Goal: Task Accomplishment & Management: Manage account settings

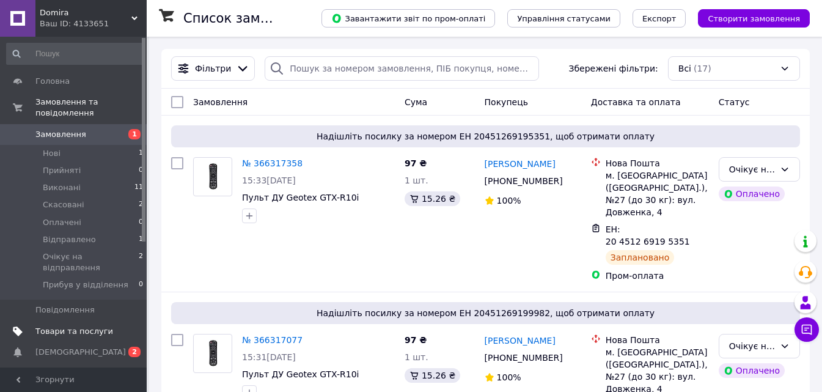
click at [101, 321] on link "Товари та послуги" at bounding box center [75, 331] width 150 height 21
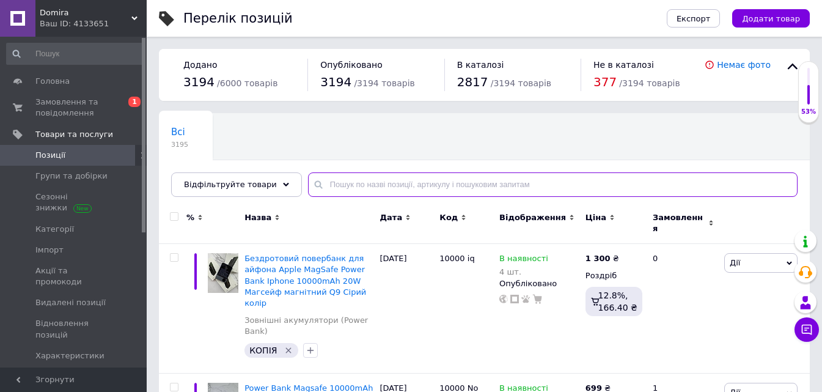
click at [347, 187] on input "text" at bounding box center [553, 184] width 490 height 24
paste input "Сонячна батарея 615Вт, HPBC Hi-MO 6Max, LR7-72HTH-615M, LONGi"
type input "Сонячна батарея 615Вт, HPBC Hi-MO 6Max, LR7-72HTH-615M, LONGi"
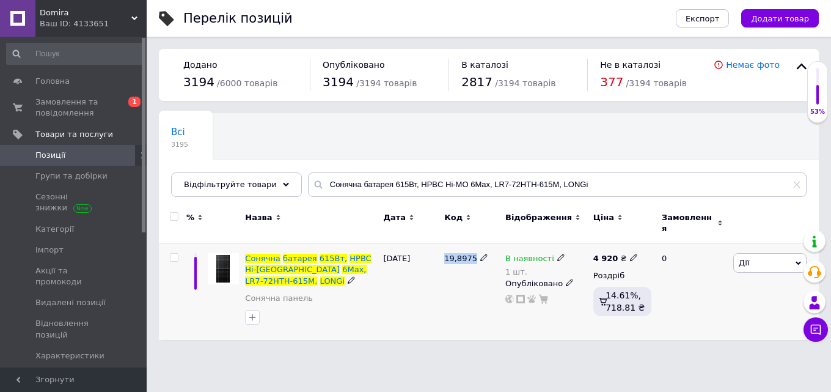
drag, startPoint x: 446, startPoint y: 251, endPoint x: 470, endPoint y: 251, distance: 23.8
click at [470, 254] on span "19,8975" at bounding box center [460, 258] width 33 height 9
copy span "19,8975"
click at [557, 254] on icon at bounding box center [560, 257] width 7 height 7
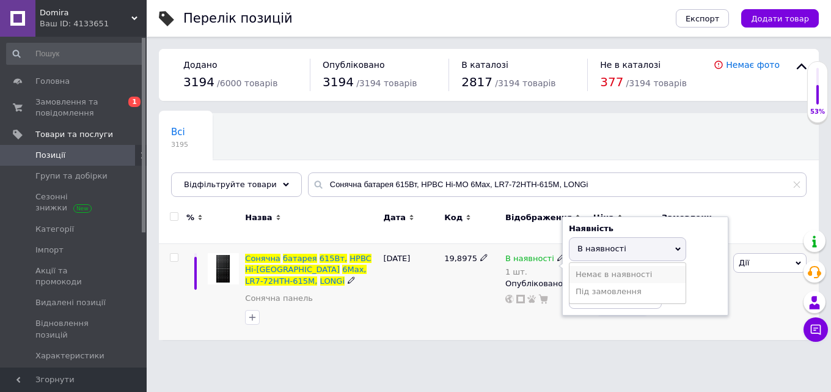
click at [605, 267] on li "Немає в наявності" at bounding box center [628, 274] width 116 height 17
drag, startPoint x: 600, startPoint y: 287, endPoint x: 555, endPoint y: 285, distance: 45.3
click at [555, 285] on div "В наявності 1 шт. Наявність Немає в наявності В наявності Під замовлення Залишк…" at bounding box center [546, 278] width 82 height 51
type input "0"
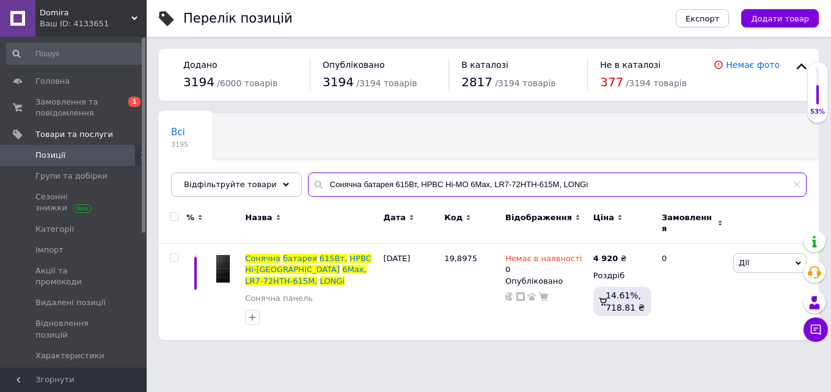
click at [407, 187] on input "Сонячна батарея 615Вт, HPBC Hi-MO 6Max, LR7-72HTH-615M, LONGi" at bounding box center [557, 184] width 499 height 24
paste input "онтролер MPPT 48V 60А V120 MakeSkyBlue for LP"
type input "Контролер MPPT 48V 60А V120 MakeSkyBlue for LP"
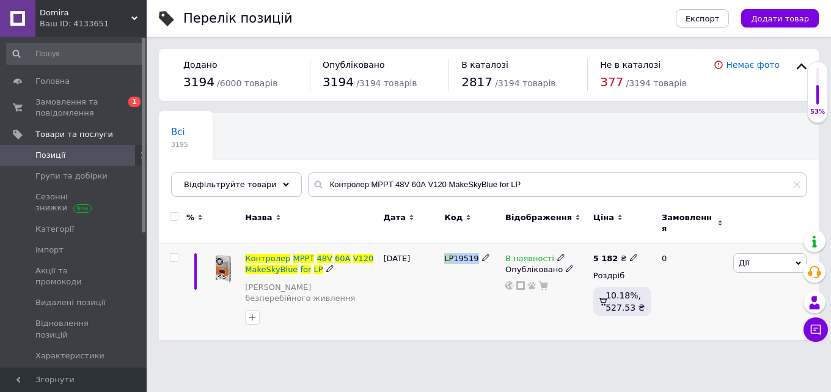
drag, startPoint x: 443, startPoint y: 249, endPoint x: 475, endPoint y: 252, distance: 32.5
click at [475, 252] on div "LP 19519" at bounding box center [471, 292] width 61 height 96
copy span "LP 19519"
click at [557, 254] on use at bounding box center [560, 257] width 7 height 7
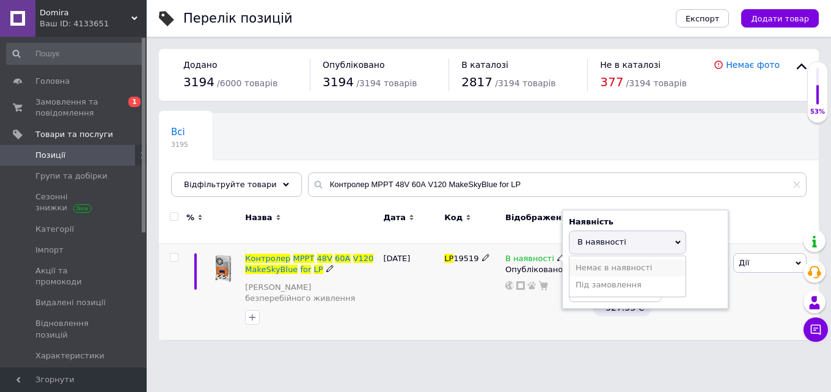
drag, startPoint x: 601, startPoint y: 258, endPoint x: 588, endPoint y: 267, distance: 15.8
click at [601, 259] on li "Немає в наявності" at bounding box center [628, 267] width 116 height 17
click at [587, 279] on input at bounding box center [615, 289] width 93 height 24
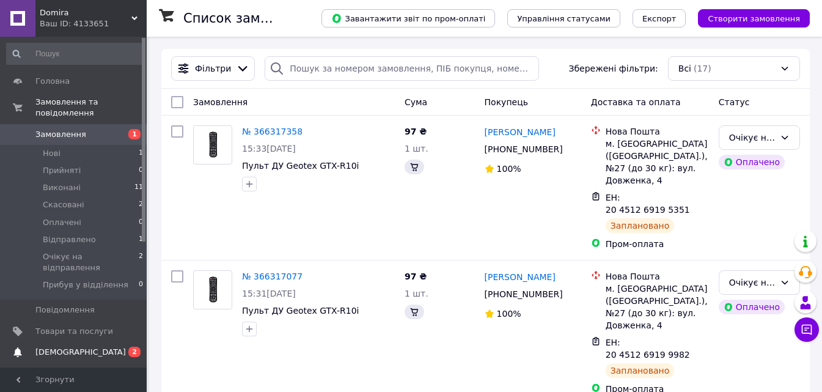
click at [110, 342] on link "Сповіщення 0 2" at bounding box center [75, 352] width 150 height 21
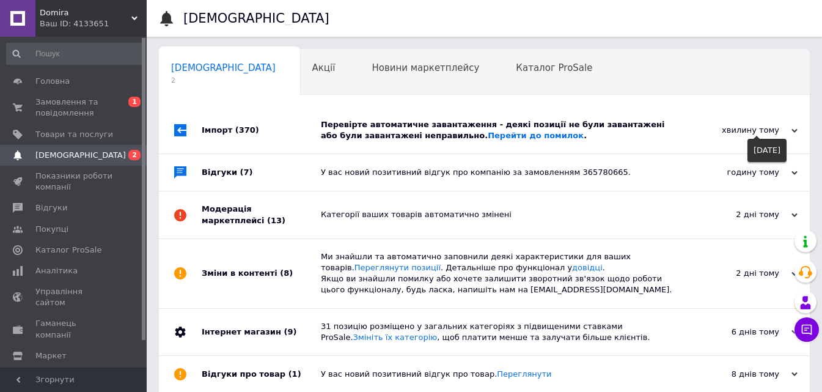
click at [752, 130] on div "хвилину тому" at bounding box center [736, 130] width 122 height 11
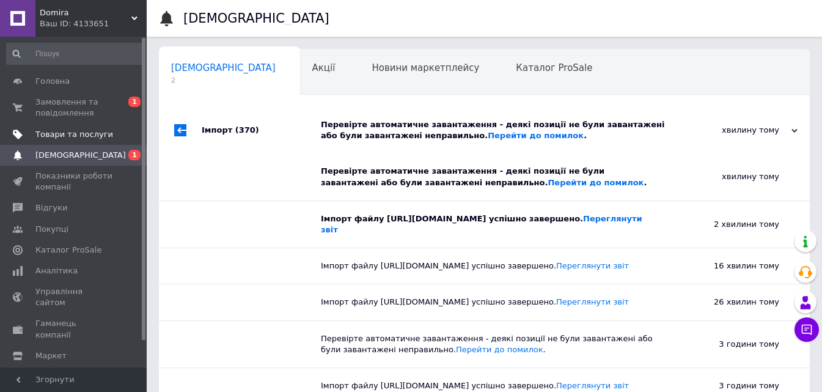
click at [87, 134] on span "Товари та послуги" at bounding box center [74, 134] width 78 height 11
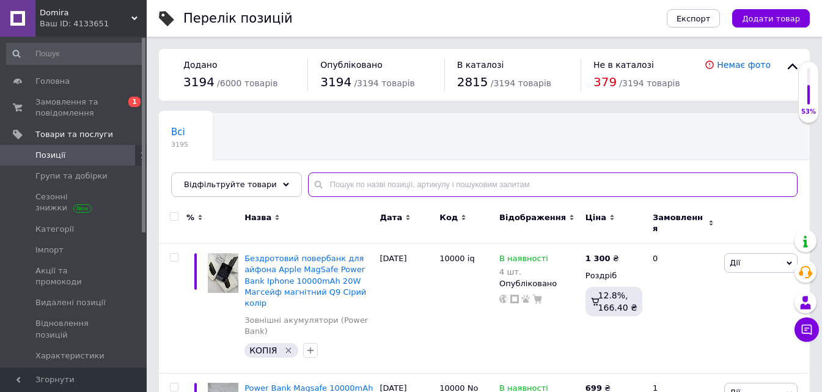
click at [408, 189] on input "text" at bounding box center [553, 184] width 490 height 24
paste input "Гібридний трифазний інвертор+WiFi Deye SUN-12K-SG04LP3-EU 48В 12кВт"
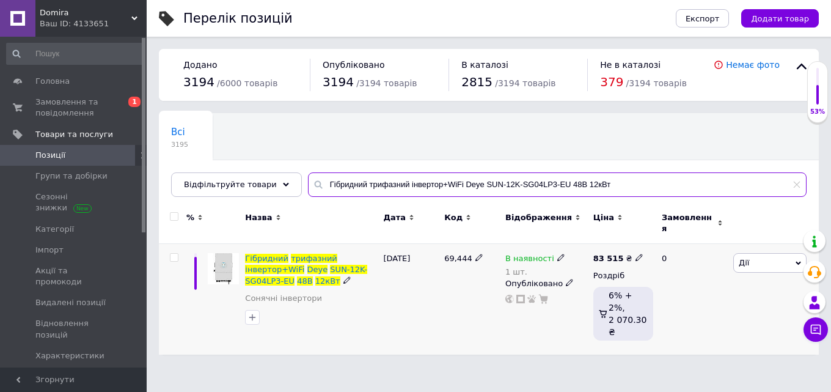
type input "Гібридний трифазний інвертор+WiFi Deye SUN-12K-SG04LP3-EU 48В 12кВт"
click at [557, 254] on icon at bounding box center [560, 257] width 7 height 7
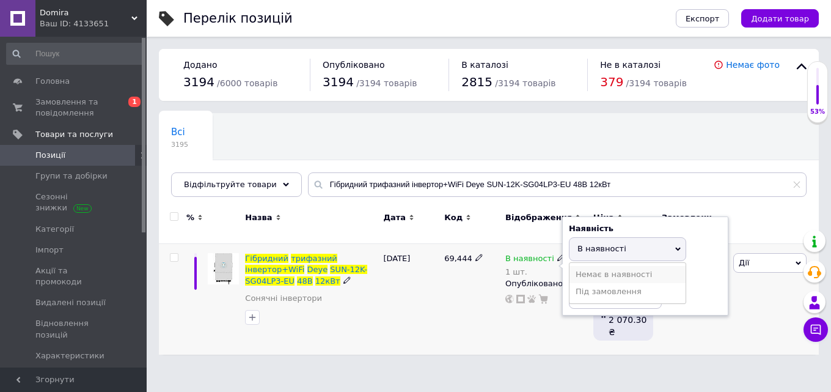
click at [591, 266] on li "Немає в наявності" at bounding box center [628, 274] width 116 height 17
drag, startPoint x: 585, startPoint y: 289, endPoint x: 565, endPoint y: 291, distance: 19.6
click at [565, 291] on div "Наявність Немає в наявності В наявності Під замовлення Залишки 1 шт." at bounding box center [645, 265] width 166 height 99
type input "0"
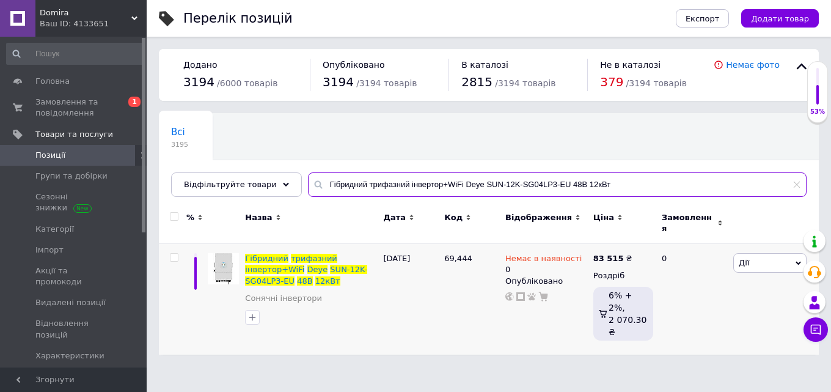
click at [376, 182] on input "Гібридний трифазний інвертор+WiFi Deye SUN-12K-SG04LP3-EU 48В 12кВт" at bounding box center [557, 184] width 499 height 24
paste input "iбрiдний ДБЖ MUST PV18-1512VPM"
type input "Гiбрiдний ДБЖ MUST PV18-1512VPM"
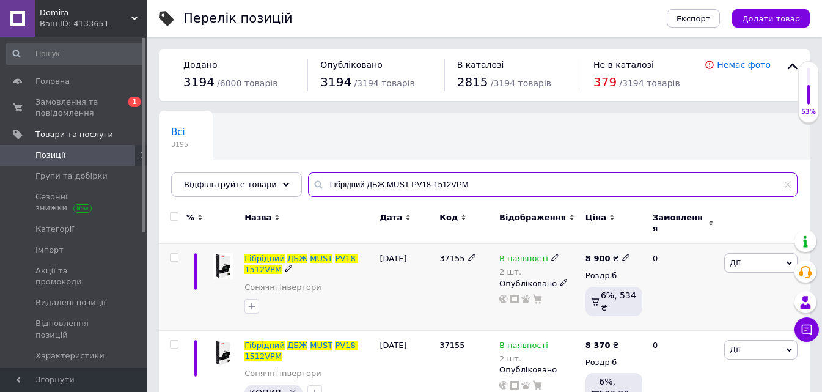
scroll to position [29, 0]
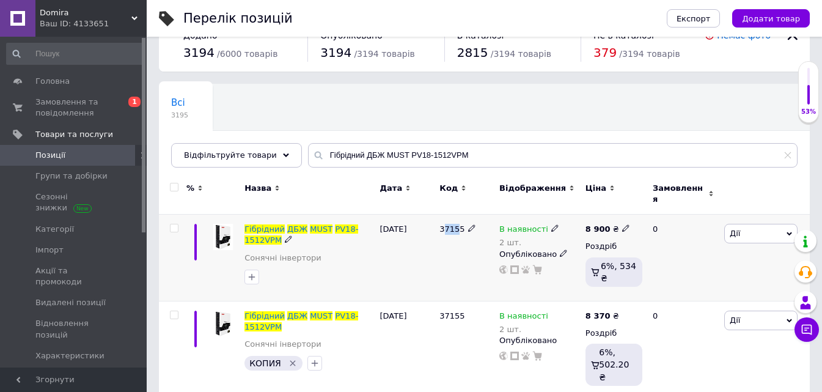
drag, startPoint x: 442, startPoint y: 221, endPoint x: 456, endPoint y: 221, distance: 13.4
click at [456, 224] on span "37155" at bounding box center [451, 228] width 25 height 9
drag, startPoint x: 438, startPoint y: 221, endPoint x: 460, endPoint y: 222, distance: 22.0
click at [460, 222] on div "37155" at bounding box center [466, 258] width 60 height 87
copy span "37155"
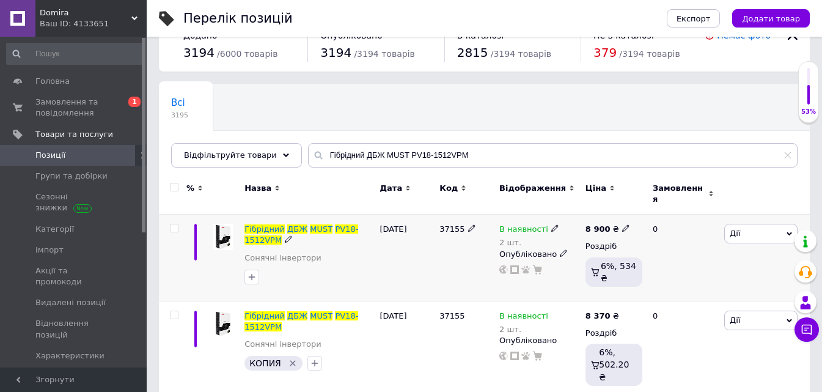
drag, startPoint x: 626, startPoint y: 222, endPoint x: 616, endPoint y: 219, distance: 10.8
click at [624, 224] on div "8 900 ₴" at bounding box center [613, 229] width 57 height 11
drag, startPoint x: 616, startPoint y: 219, endPoint x: 623, endPoint y: 218, distance: 7.4
click at [622, 224] on icon at bounding box center [625, 227] width 7 height 7
drag, startPoint x: 663, startPoint y: 213, endPoint x: 628, endPoint y: 210, distance: 35.5
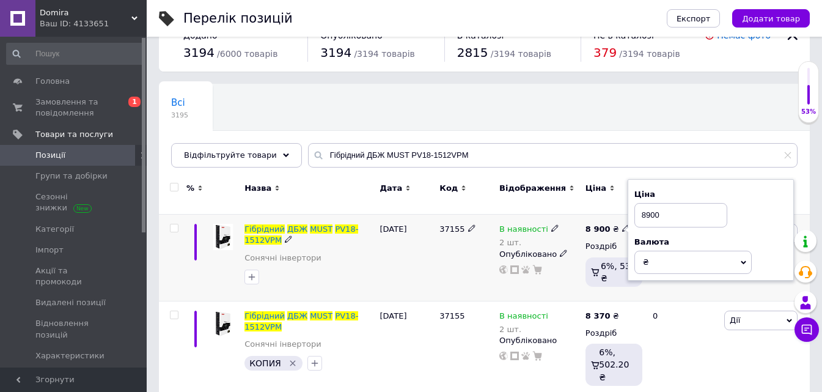
click at [628, 211] on div "Ціна 8900 Валюта ₴ $ EUR CHF GBP ¥ PLN ₸ MDL HUF KGS CNY TRY KRW lei" at bounding box center [711, 230] width 166 height 102
type input "10200"
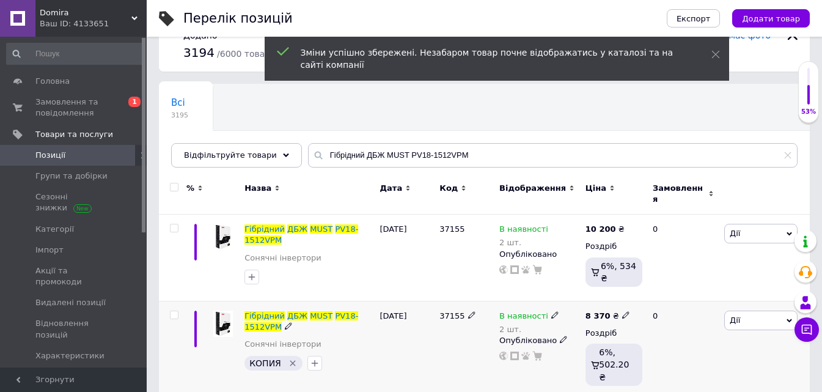
click at [622, 311] on icon at bounding box center [625, 314] width 7 height 7
drag, startPoint x: 656, startPoint y: 295, endPoint x: 626, endPoint y: 294, distance: 30.0
click at [626, 301] on div "8 370 ₴ Ціна 8370 Валюта ₴ $ EUR CHF GBP ¥ PLN ₸ MDL HUF KGS CNY TRY KRW lei Ро…" at bounding box center [613, 350] width 63 height 98
drag, startPoint x: 659, startPoint y: 290, endPoint x: 637, endPoint y: 295, distance: 22.5
click at [637, 295] on input "8370" at bounding box center [680, 302] width 93 height 24
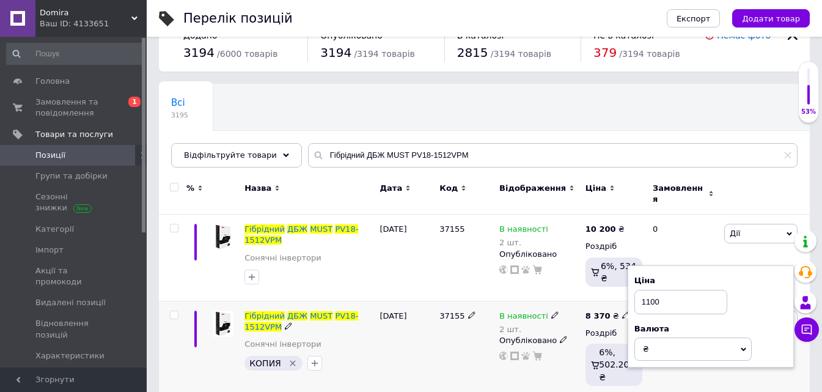
type input "11000"
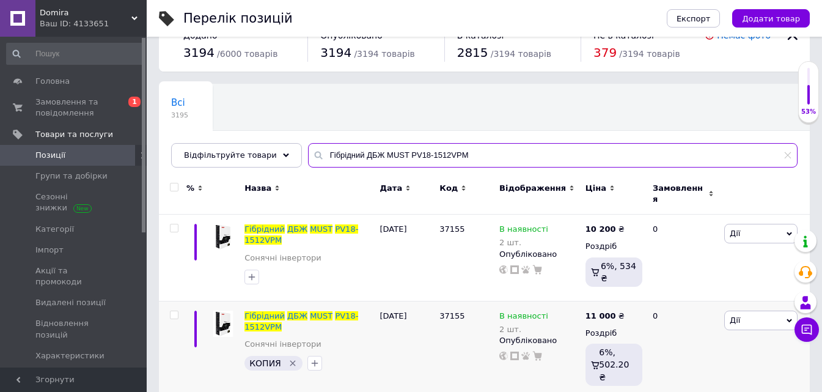
drag, startPoint x: 327, startPoint y: 147, endPoint x: 293, endPoint y: 144, distance: 34.3
click at [308, 144] on div "Гiбрiдний ДБЖ MUST PV18-1512VPM" at bounding box center [553, 155] width 490 height 24
paste input "ібридний інвертор ДБЖ + МПП на 6 кВт AXIOMA energy ISMPPT BF DOU G 6000 48В 600…"
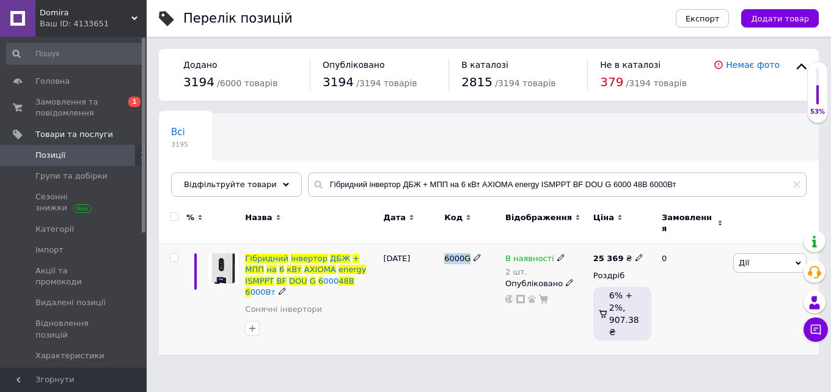
drag, startPoint x: 458, startPoint y: 252, endPoint x: 469, endPoint y: 253, distance: 11.1
click at [469, 253] on div "6 000 G" at bounding box center [471, 299] width 61 height 111
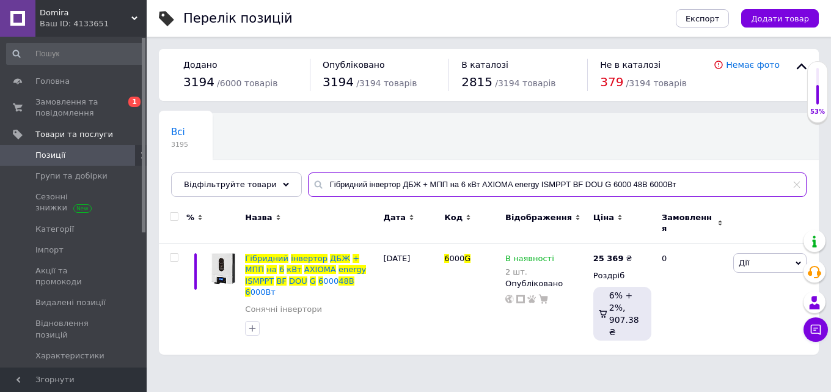
click at [398, 185] on input "Гібридний інвертор ДБЖ + МПП на 6 кВт AXIOMA energy ISMPPT BF DOU G 6000 48В 60…" at bounding box center [557, 184] width 499 height 24
paste input "онячний інвертор Must PH19-6248 EXP 6,2 кВт з подвійним MPPT — надійне рішення …"
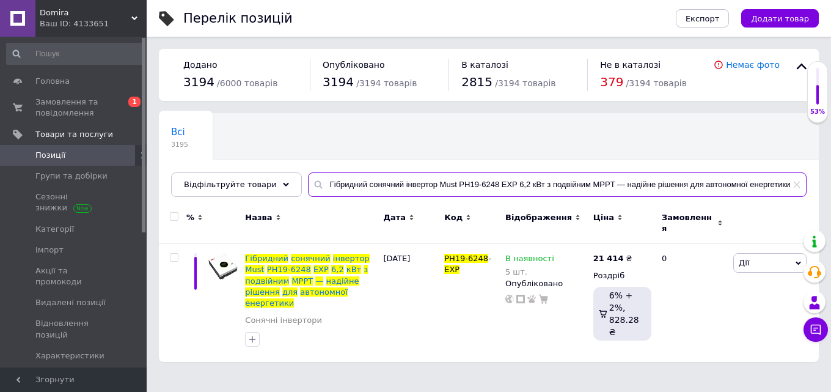
click at [397, 186] on input "Гібридний сонячний інвертор Must PH19-6248 EXP 6,2 кВт з подвійним MPPT — надій…" at bounding box center [557, 184] width 499 height 24
paste input "однофазний інвертор+WiFi Deye SUN-6K-SG03LP1-EU 48В 6кВт"
type input "Гібридний однофазний інвертор+WiFi Deye SUN-6K-SG03LP1-EU 48В 6кВт"
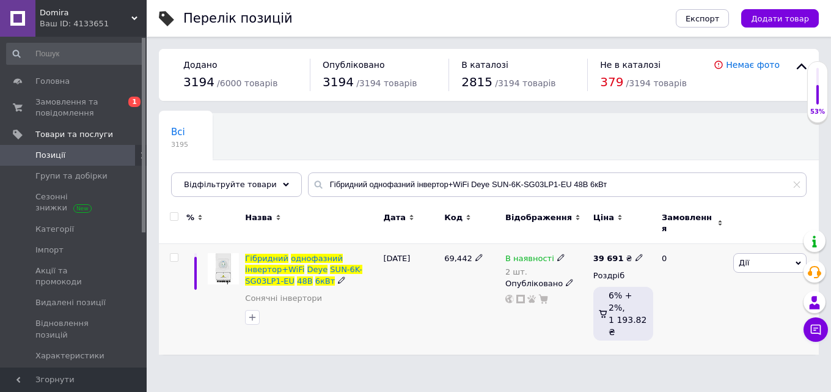
click at [557, 254] on icon at bounding box center [560, 257] width 7 height 7
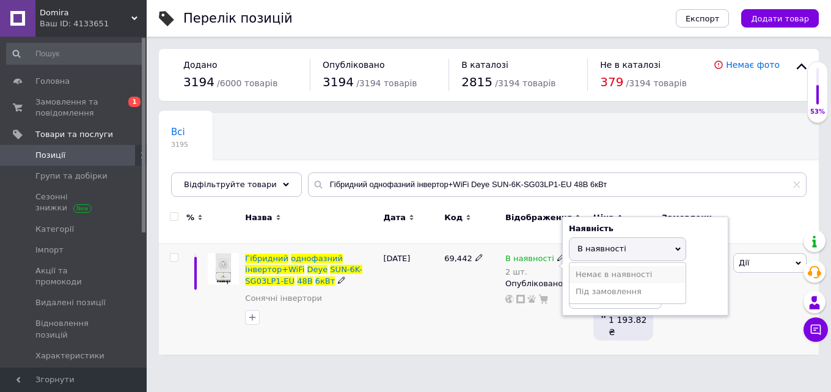
click at [590, 266] on li "Немає в наявності" at bounding box center [628, 274] width 116 height 17
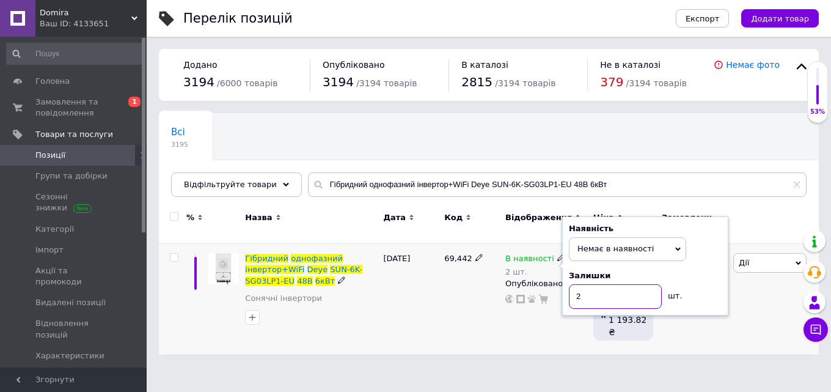
drag, startPoint x: 589, startPoint y: 290, endPoint x: 567, endPoint y: 285, distance: 23.1
click at [567, 285] on div "Наявність Немає в наявності В наявності Під замовлення Залишки 2 шт." at bounding box center [645, 265] width 166 height 99
type input "0"
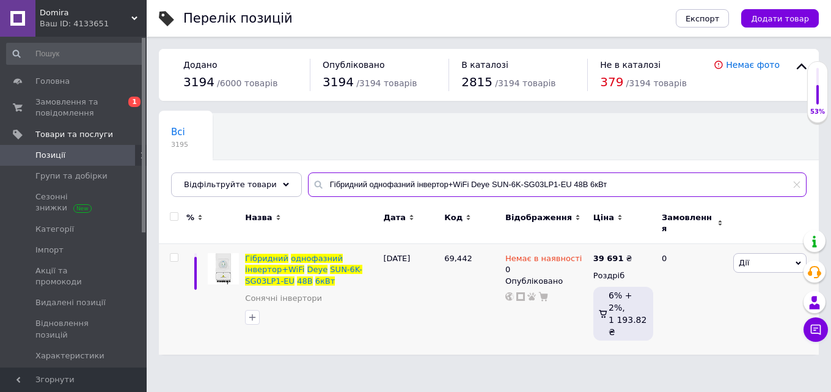
click at [432, 190] on input "Гібридний однофазний інвертор+WiFi Deye SUN-6K-SG03LP1-EU 48В 6кВт" at bounding box center [557, 184] width 499 height 24
paste input "кумулятор літієвий LiFePo4 51.2В 102A AX-LFP-WALL-102/51.2 AXIOMA energy"
type input "Акумулятор літієвий LiFePo4 51.2В 102A AX-LFP-WALL-102/51.2 AXIOMA energy"
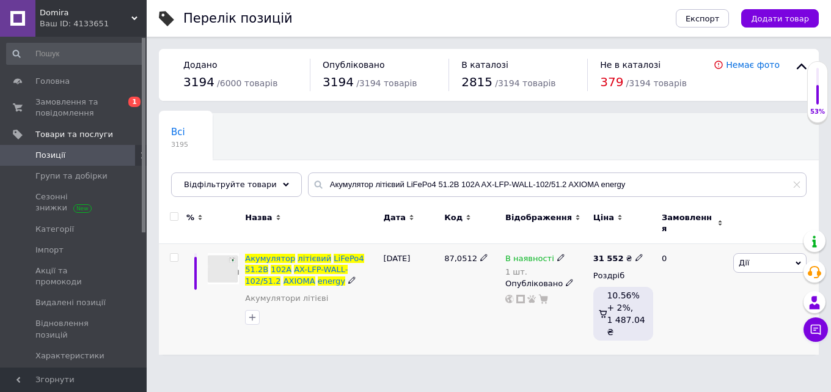
click at [557, 253] on span at bounding box center [560, 257] width 7 height 9
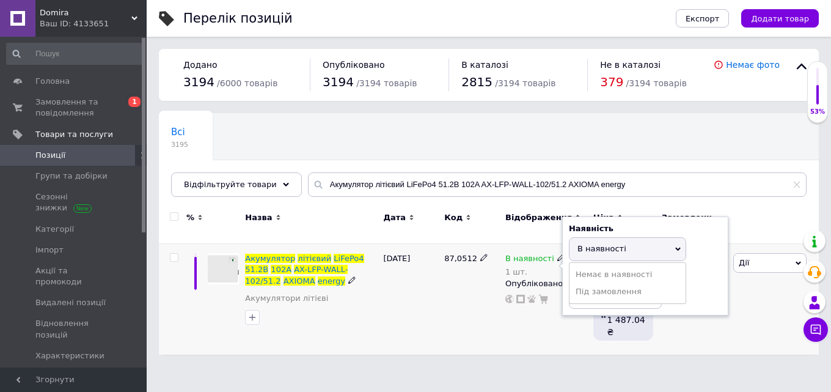
click at [592, 266] on li "Немає в наявності" at bounding box center [628, 274] width 116 height 17
click at [568, 284] on div "Наявність Немає в наявності В наявності Під замовлення Залишки 1 шт." at bounding box center [645, 265] width 166 height 99
type input "0"
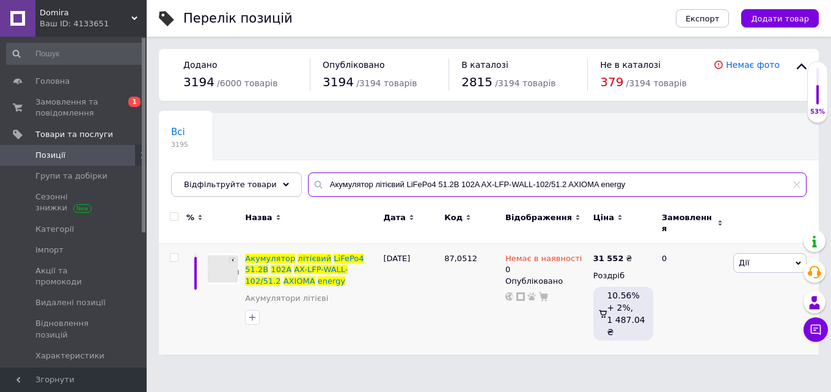
click at [386, 186] on input "Акумулятор літієвий LiFePo4 51.2В 102A AX-LFP-WALL-102/51.2 AXIOMA energy" at bounding box center [557, 184] width 499 height 24
paste input "MUST LiFePO4 12V 200Ah"
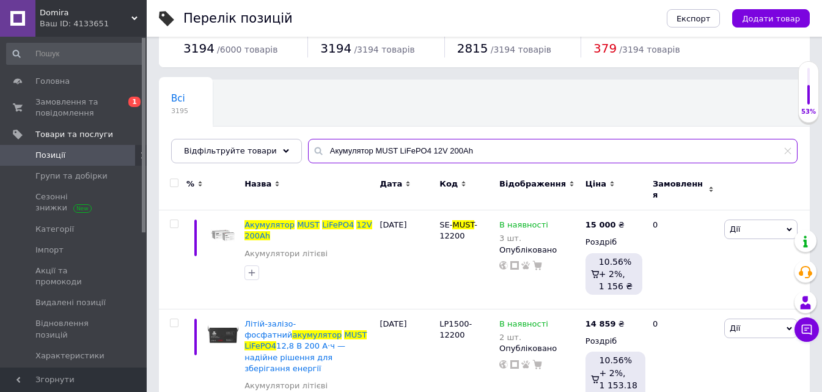
scroll to position [61, 0]
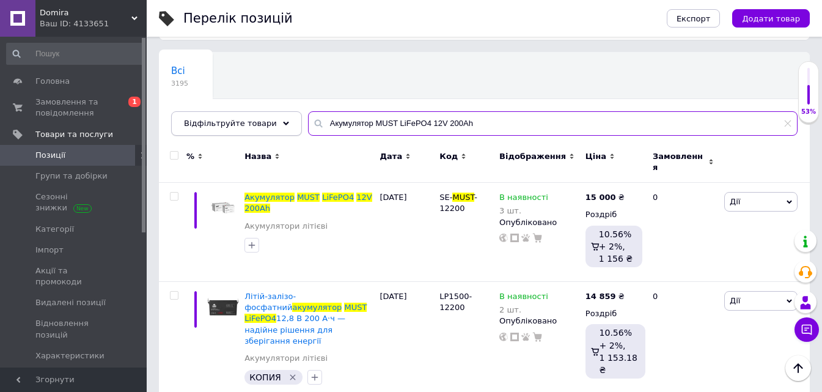
drag, startPoint x: 453, startPoint y: 128, endPoint x: 285, endPoint y: 123, distance: 168.7
click at [285, 123] on div "Відфільтруйте товари Акумулятор MUST LiFePO4 12V 200Ah" at bounding box center [484, 123] width 626 height 24
drag, startPoint x: 467, startPoint y: 118, endPoint x: 200, endPoint y: 116, distance: 266.5
click at [200, 116] on div "Відфільтруйте товари Акумулятор MUST LiFePO4 12V 200Ah" at bounding box center [484, 123] width 626 height 24
paste input "ібридний ІБП та стабілізатор AXIOMA energy AXEN.IA-500 12В 500ВА (300Вт) — наді…"
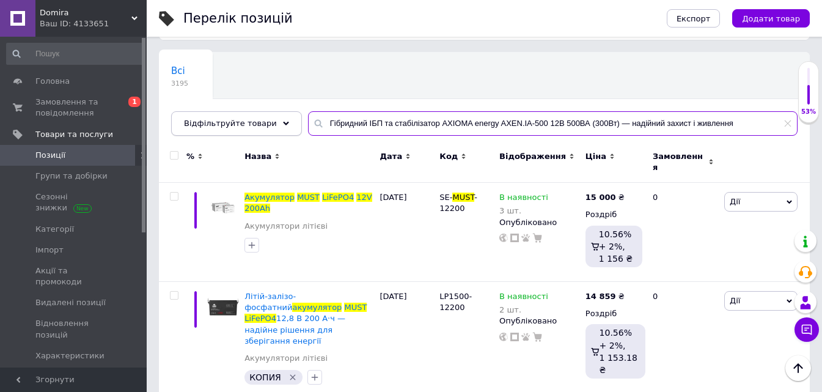
type input "Гібридний ІБП та стабілізатор AXIOMA energy AXEN.IA-500 12В 500ВА (300Вт) — над…"
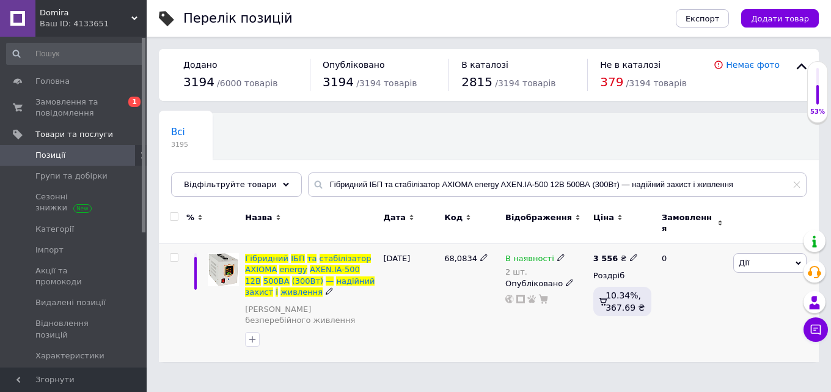
drag, startPoint x: 439, startPoint y: 250, endPoint x: 472, endPoint y: 251, distance: 32.4
click at [472, 251] on div "Гібридний ІБП та стабілізатор AXIOMA energy AXEN.IA-500 12В 500ВА (300Вт) — над…" at bounding box center [489, 303] width 660 height 119
copy div "68,0834"
click at [557, 254] on icon at bounding box center [560, 257] width 7 height 7
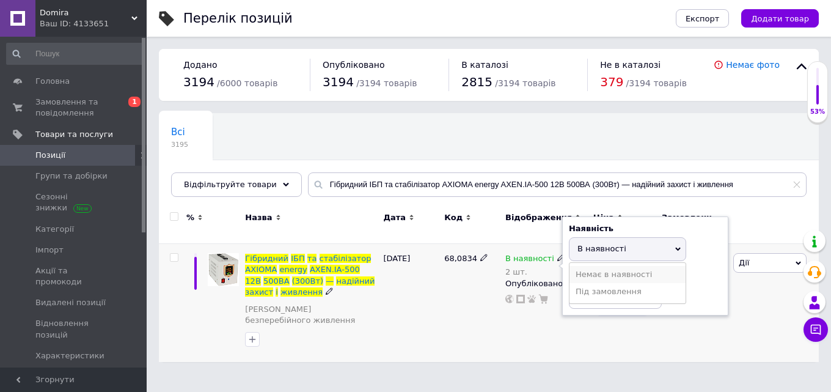
click at [604, 268] on li "Немає в наявності" at bounding box center [628, 274] width 116 height 17
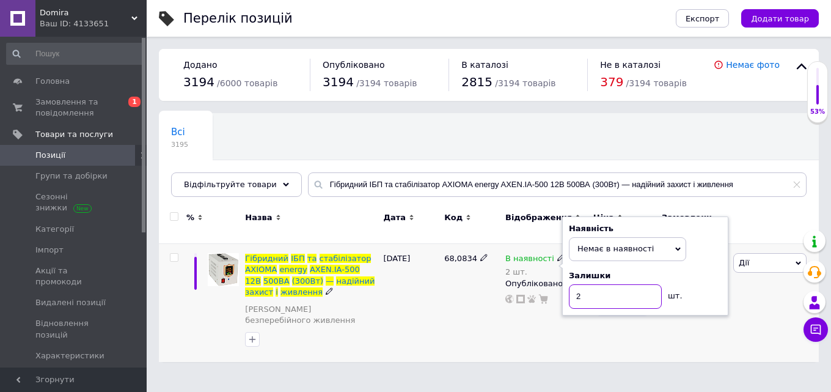
drag, startPoint x: 596, startPoint y: 290, endPoint x: 563, endPoint y: 288, distance: 33.0
click at [563, 288] on div "Наявність Немає в наявності В наявності Під замовлення Залишки 2 шт." at bounding box center [645, 265] width 166 height 99
type input "0"
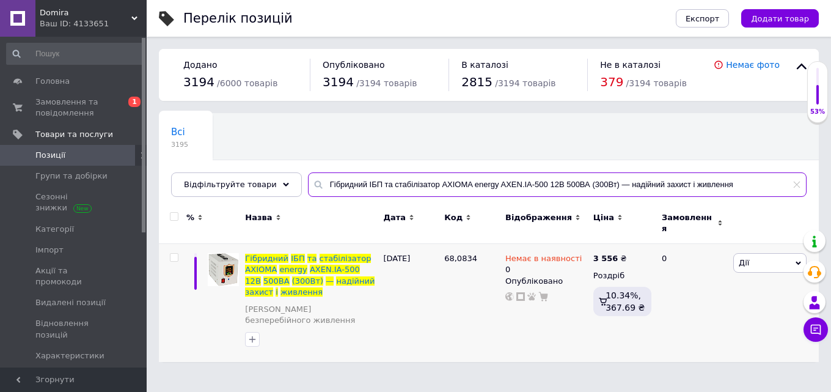
click at [411, 188] on input "Гібридний ІБП та стабілізатор AXIOMA energy AXEN.IA-500 12В 500ВА (300Вт) — над…" at bounding box center [557, 184] width 499 height 24
paste input "EP20-600-PRO"
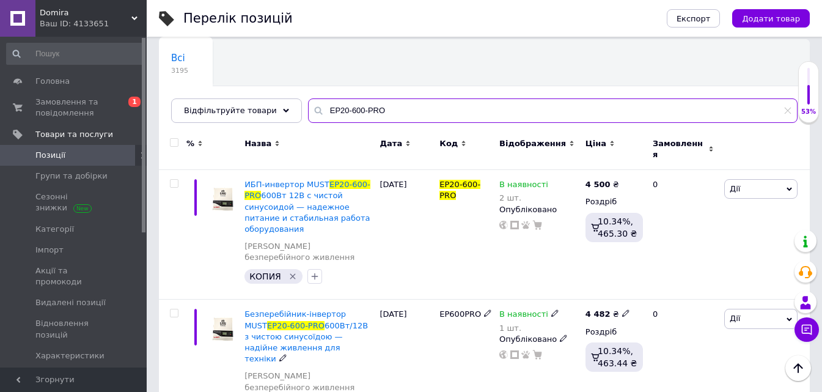
scroll to position [40, 0]
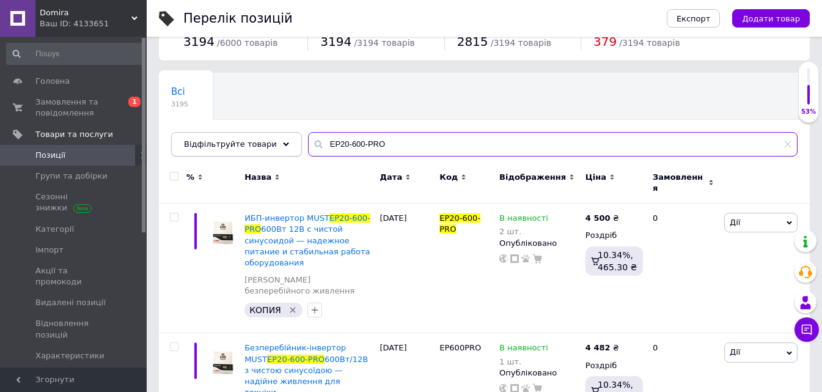
drag, startPoint x: 379, startPoint y: 145, endPoint x: 275, endPoint y: 143, distance: 103.9
click at [275, 143] on div "Відфільтруйте товари EP20-600-PRO" at bounding box center [484, 144] width 626 height 24
paste input "ДБЖ UPS RITAR RTSW-500 L12 LED з чистою синусоїдою — надійне живлення для газов…"
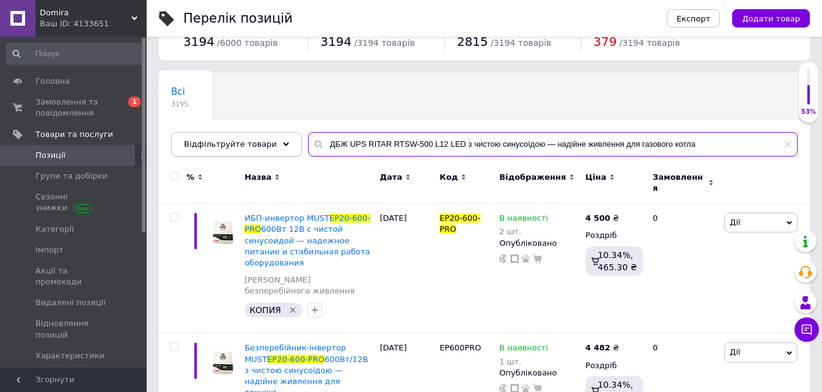
type input "ДБЖ UPS RITAR RTSW-500 L12 LED з чистою синусоїдою — надійне живлення для газов…"
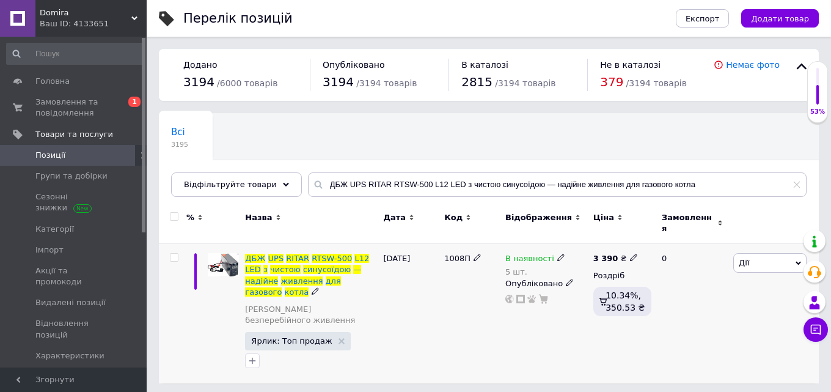
drag, startPoint x: 550, startPoint y: 247, endPoint x: 557, endPoint y: 249, distance: 7.2
click at [557, 254] on icon at bounding box center [560, 257] width 7 height 7
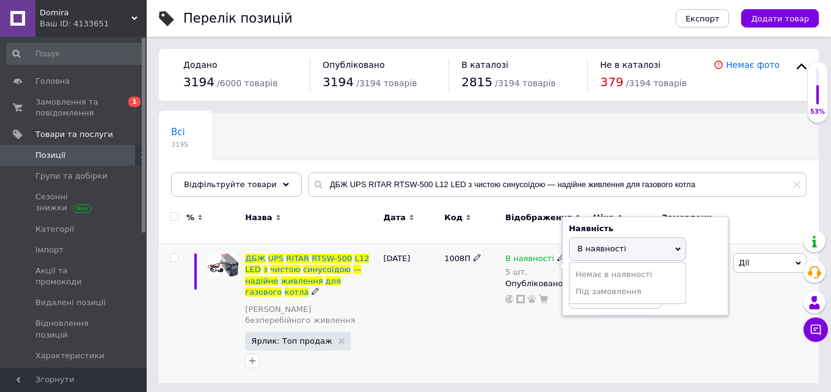
drag, startPoint x: 593, startPoint y: 263, endPoint x: 594, endPoint y: 278, distance: 14.7
click at [593, 266] on li "Немає в наявності" at bounding box center [628, 274] width 116 height 17
drag, startPoint x: 592, startPoint y: 286, endPoint x: 544, endPoint y: 288, distance: 47.7
click at [544, 288] on div "В наявності 5 шт. Наявність Немає в наявності В наявності Під замовлення Залишк…" at bounding box center [546, 278] width 82 height 51
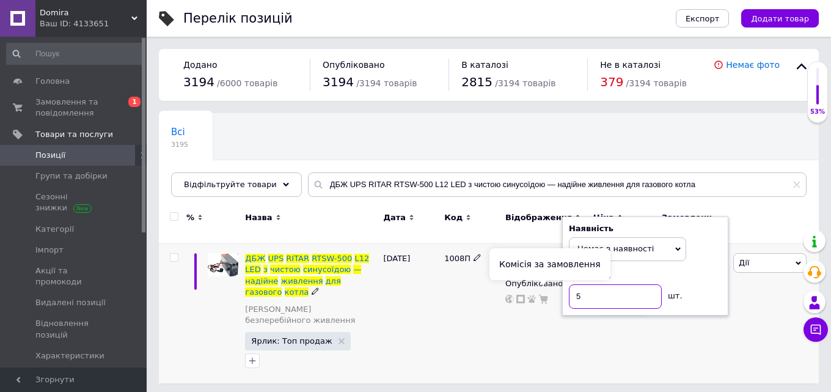
type input "0"
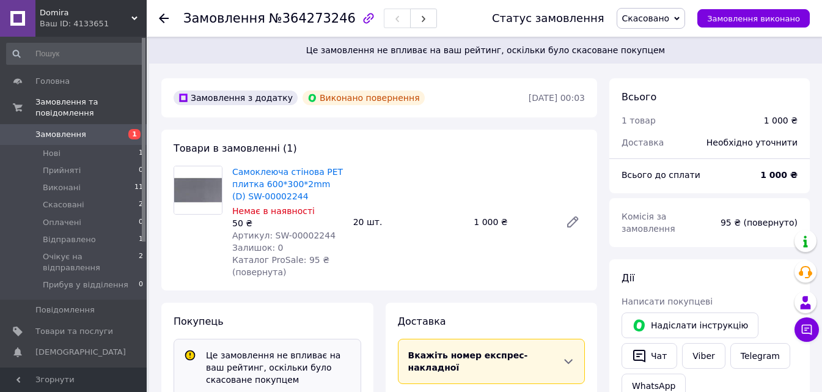
click at [164, 16] on icon at bounding box center [164, 18] width 10 height 10
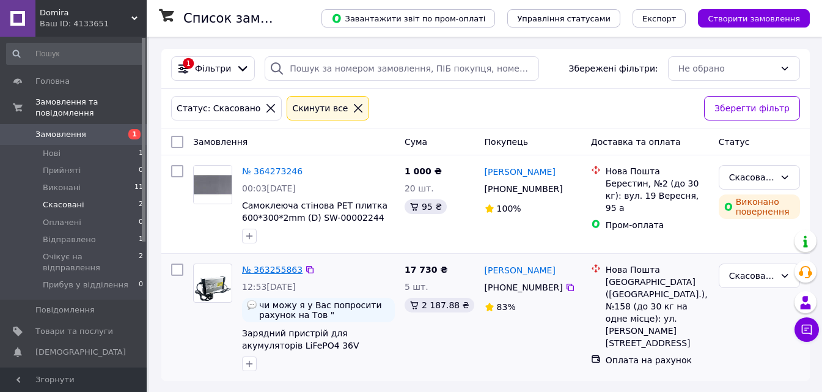
click at [274, 268] on link "№ 363255863" at bounding box center [272, 270] width 61 height 10
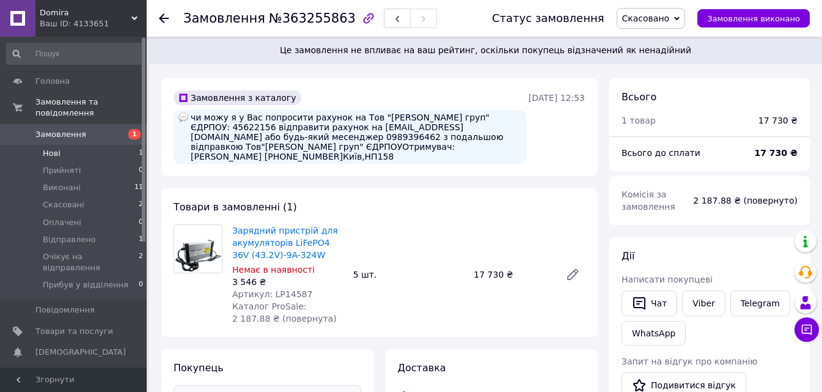
click at [67, 145] on li "Нові 1" at bounding box center [75, 153] width 150 height 17
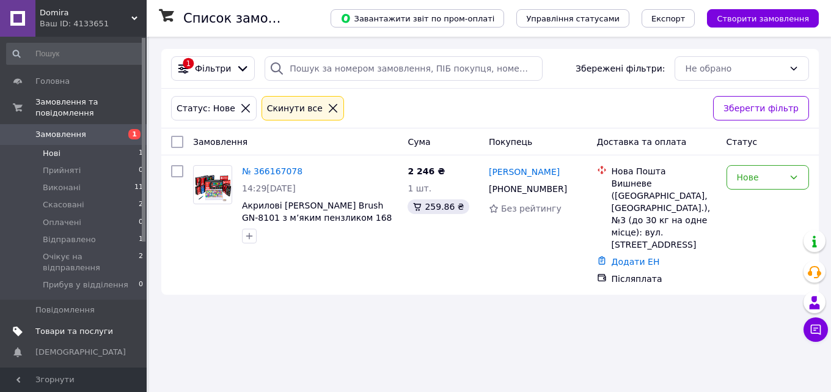
click at [85, 321] on link "Товари та послуги" at bounding box center [75, 331] width 150 height 21
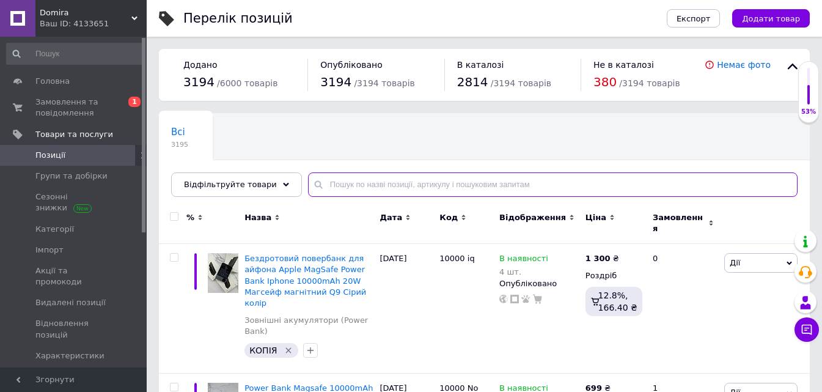
click at [362, 184] on input "text" at bounding box center [553, 184] width 490 height 24
paste input "MUST НВР18-3024 125Ah LiFePО4 MPPT"
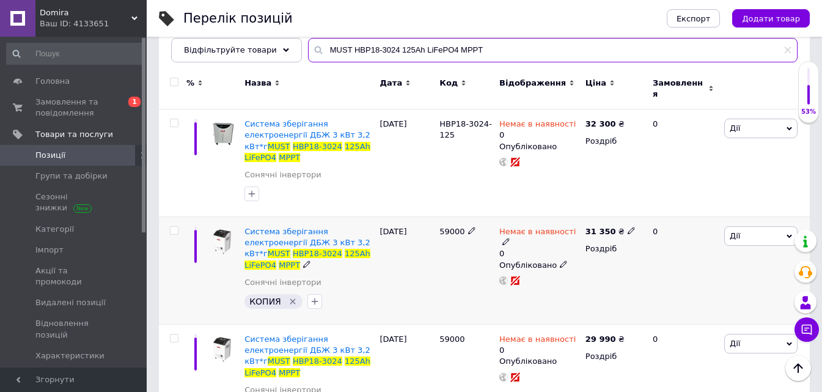
scroll to position [145, 0]
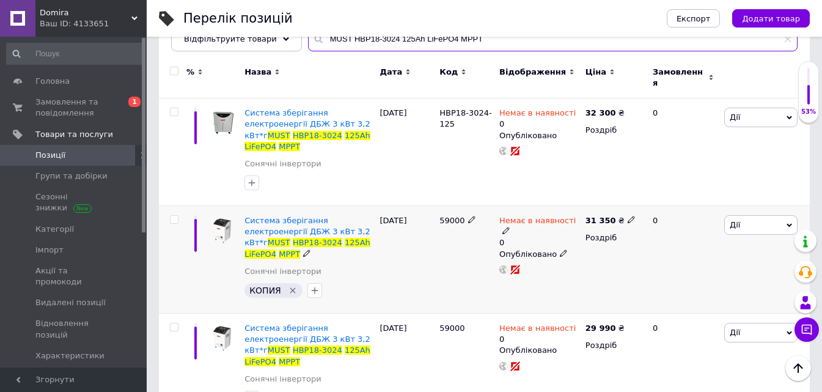
type input "MUST НВР18-3024 125Ah LiFePО4 MPPT"
click at [628, 216] on icon at bounding box center [631, 219] width 7 height 7
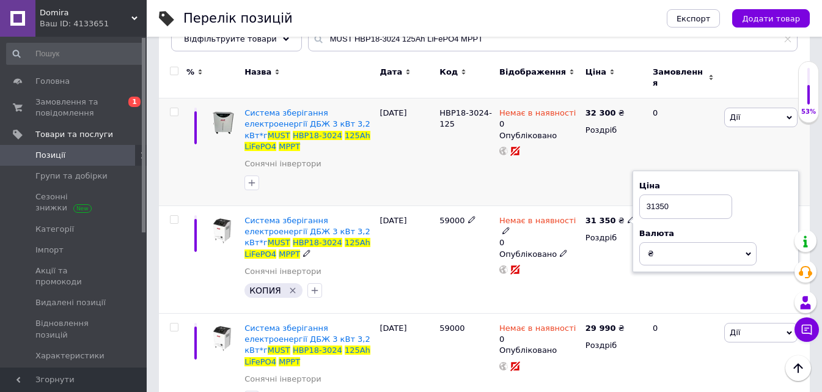
drag, startPoint x: 683, startPoint y: 187, endPoint x: 628, endPoint y: 186, distance: 55.0
click at [639, 194] on input "31350" at bounding box center [685, 206] width 93 height 24
type input "35000"
click at [593, 257] on div "31 350 ₴ Ціна 35000 Валюта ₴ $ EUR CHF GBP ¥ PLN ₸ MDL HUF KGS CNY TRY KRW lei …" at bounding box center [613, 260] width 63 height 108
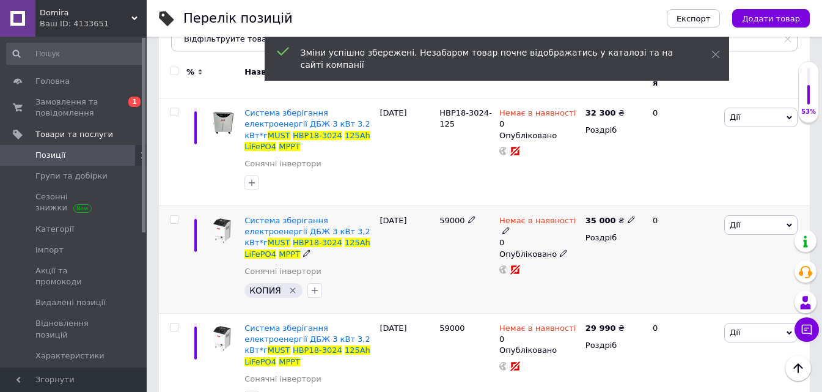
click at [510, 227] on icon at bounding box center [505, 230] width 7 height 7
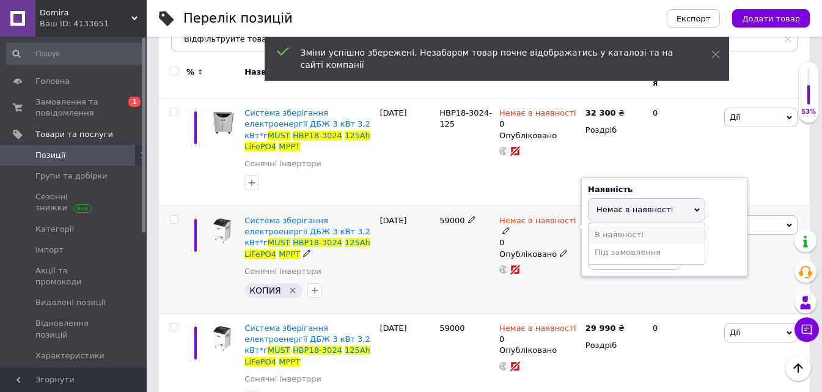
click at [595, 226] on li "В наявності" at bounding box center [647, 234] width 116 height 17
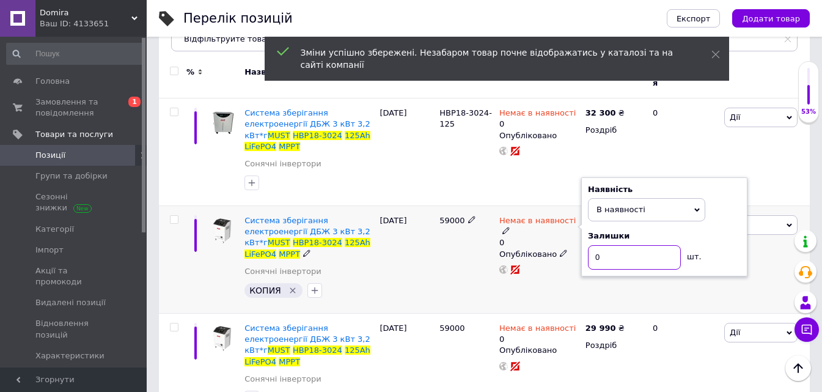
drag, startPoint x: 604, startPoint y: 230, endPoint x: 586, endPoint y: 234, distance: 18.1
click at [586, 234] on div "Наявність В наявності Немає в наявності Під замовлення Залишки 0 шт." at bounding box center [664, 226] width 166 height 99
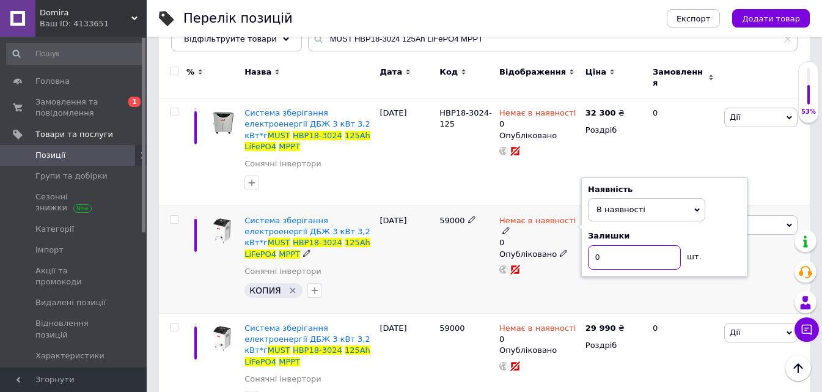
type input "1"
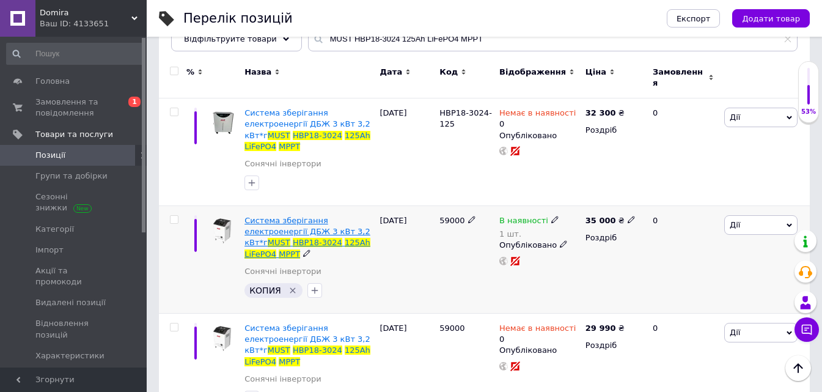
click at [342, 238] on span at bounding box center [343, 242] width 2 height 9
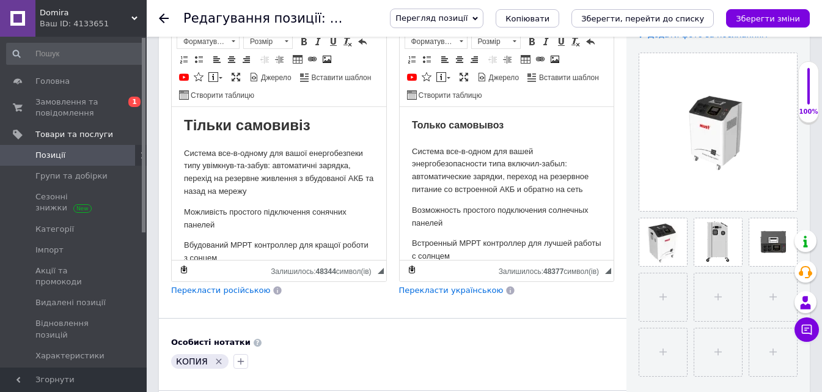
scroll to position [244, 0]
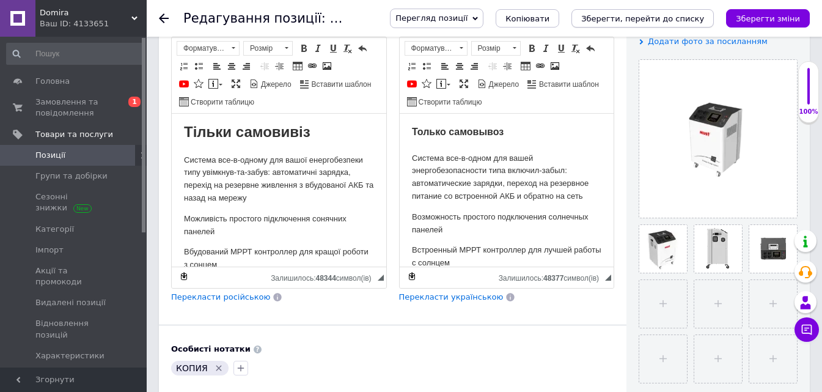
click at [699, 12] on button "Зберегти, перейти до списку" at bounding box center [642, 18] width 142 height 18
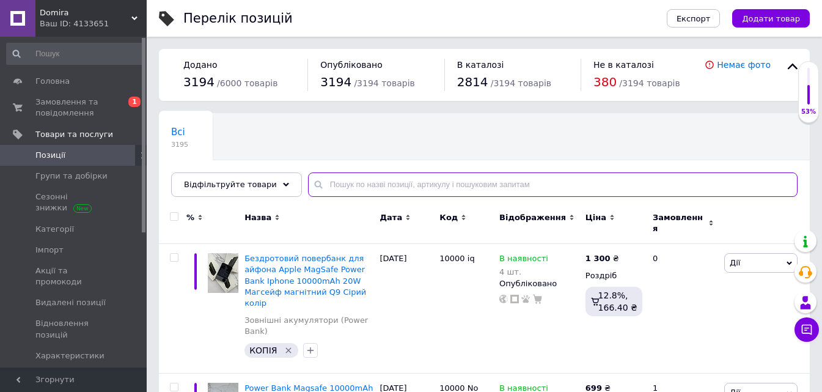
click at [334, 194] on input "text" at bounding box center [553, 184] width 490 height 24
paste input "MUST НВР18-3024 125Ah LiFePО4 MPPT"
type input "MUST НВР18-3024 125Ah LiFePО4 MPPT"
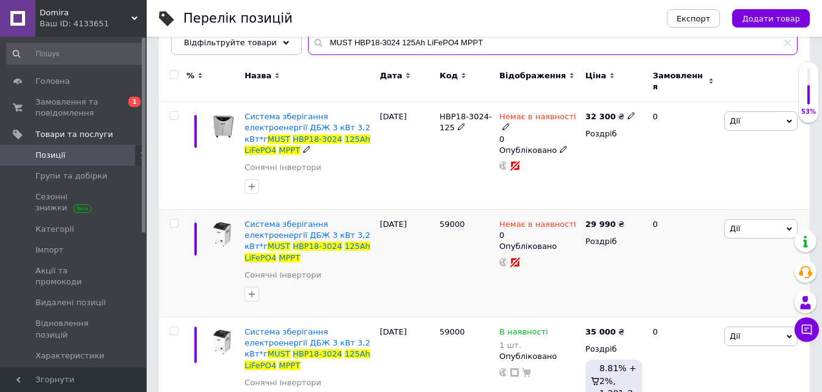
scroll to position [148, 0]
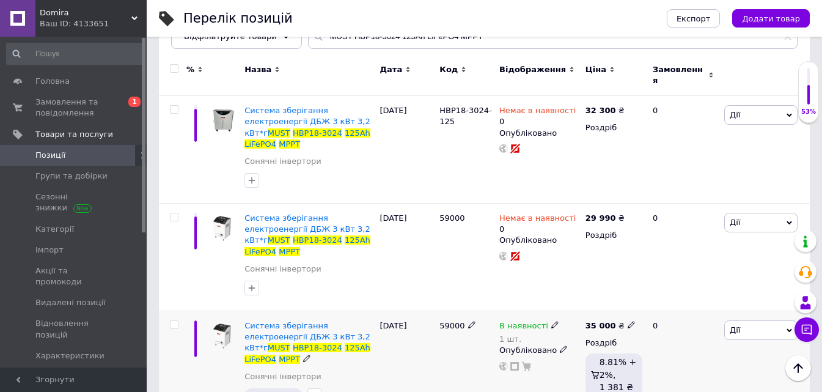
click at [628, 321] on icon at bounding box center [631, 324] width 7 height 7
drag, startPoint x: 680, startPoint y: 282, endPoint x: 636, endPoint y: 281, distance: 44.0
click at [636, 281] on div "Ціна 35000 Валюта ₴ $ EUR CHF GBP ¥ PLN ₸ MDL HUF KGS CNY TRY KRW lei" at bounding box center [716, 327] width 166 height 102
type input "38000"
click at [79, 108] on span "Замовлення та повідомлення" at bounding box center [74, 108] width 78 height 22
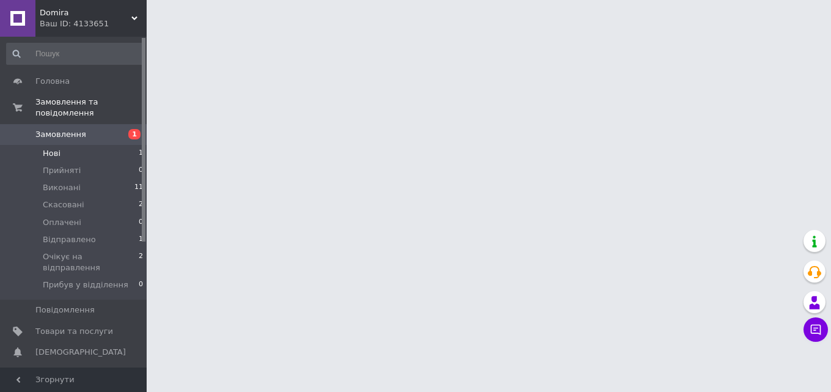
click at [80, 145] on li "Нові 1" at bounding box center [75, 153] width 150 height 17
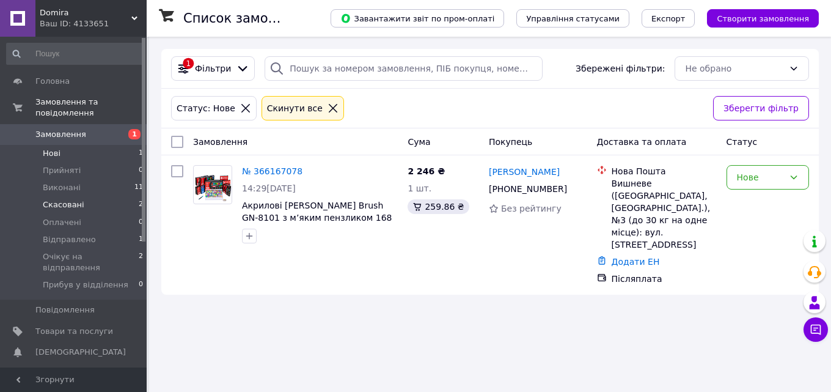
click at [97, 196] on li "Скасовані 2" at bounding box center [75, 204] width 150 height 17
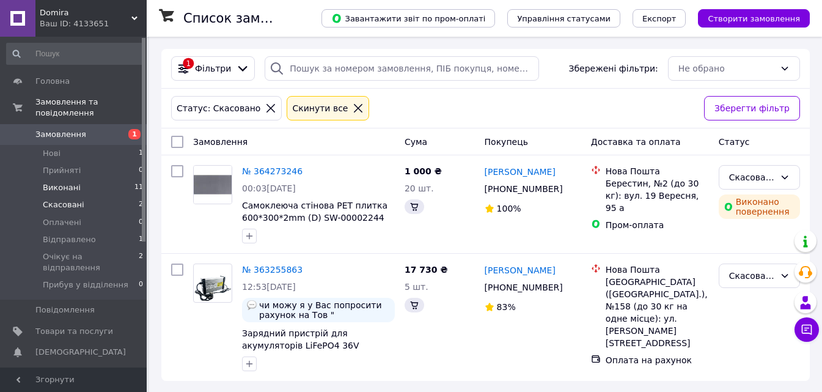
click at [101, 179] on li "Виконані 11" at bounding box center [75, 187] width 150 height 17
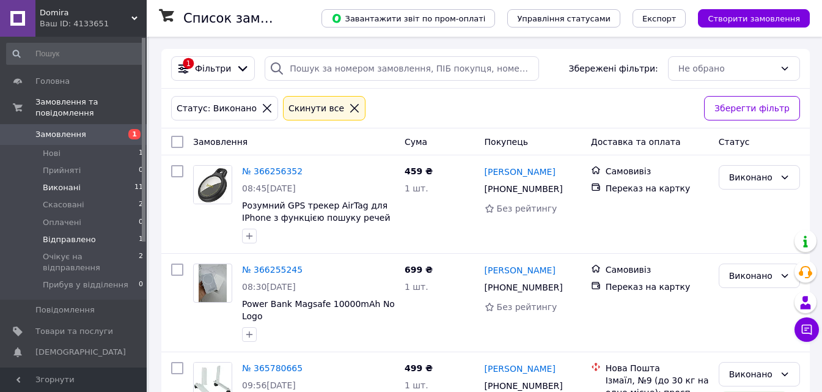
click at [94, 231] on li "Відправлено 1" at bounding box center [75, 239] width 150 height 17
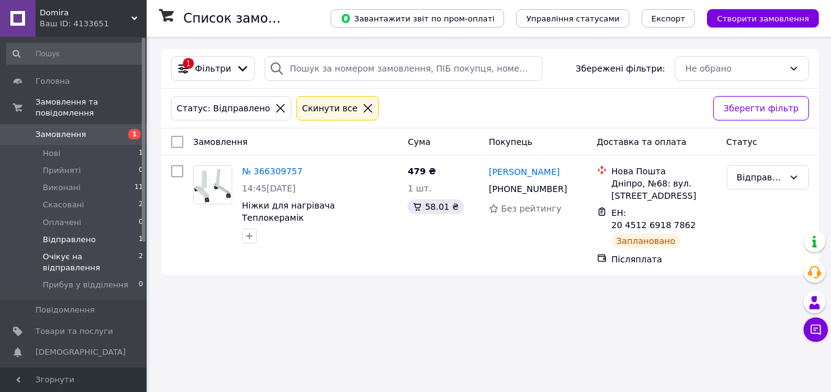
click at [109, 251] on span "Очікує на відправлення" at bounding box center [91, 262] width 96 height 22
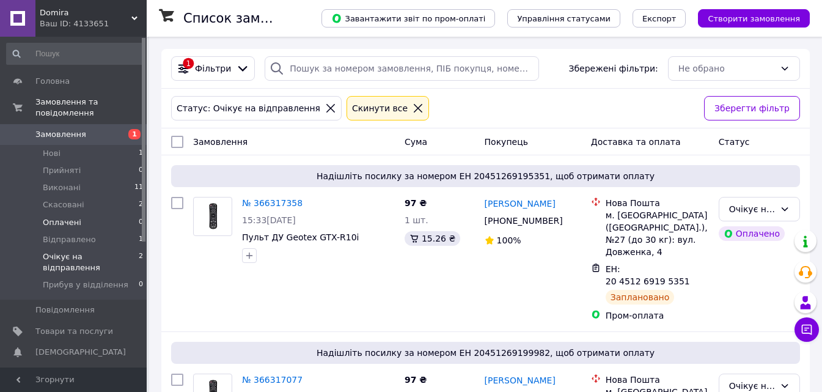
click at [78, 214] on li "Оплачені 0" at bounding box center [75, 222] width 150 height 17
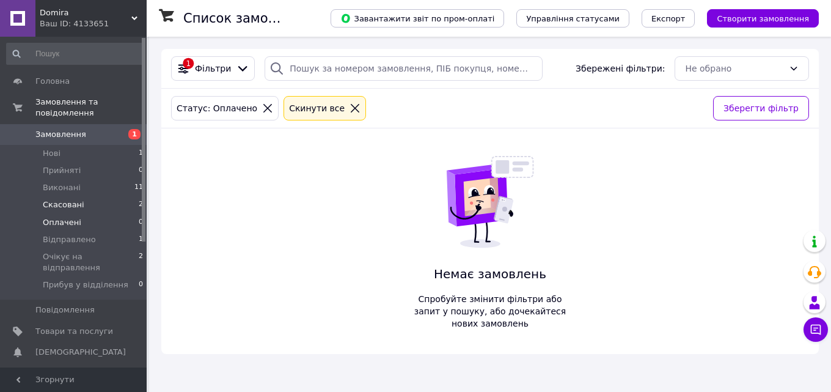
click at [79, 196] on li "Скасовані 2" at bounding box center [75, 204] width 150 height 17
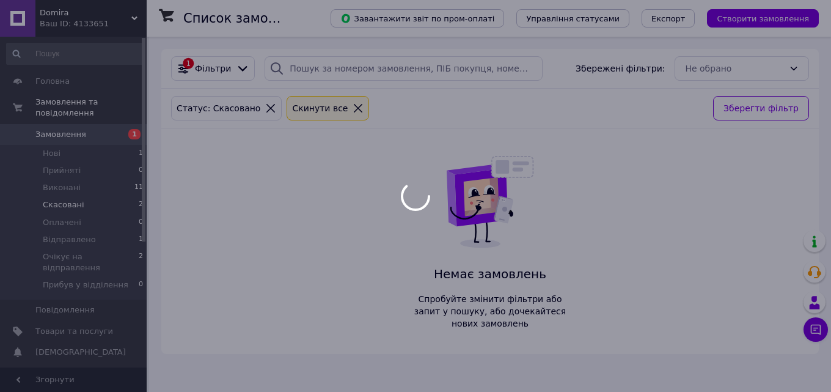
click at [78, 144] on div at bounding box center [415, 196] width 831 height 392
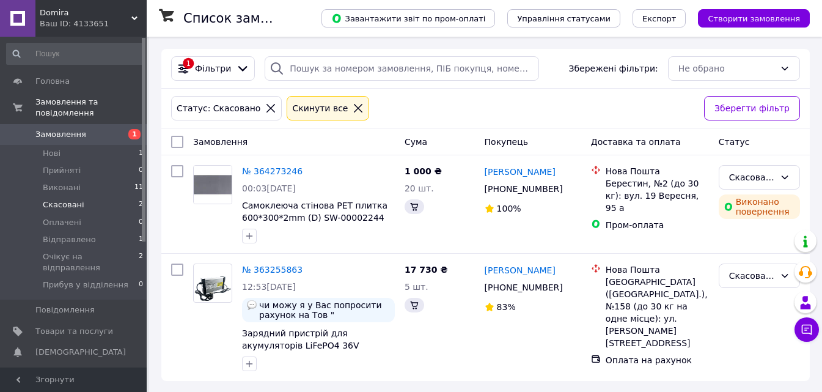
click at [78, 145] on li "Нові 1" at bounding box center [75, 153] width 150 height 17
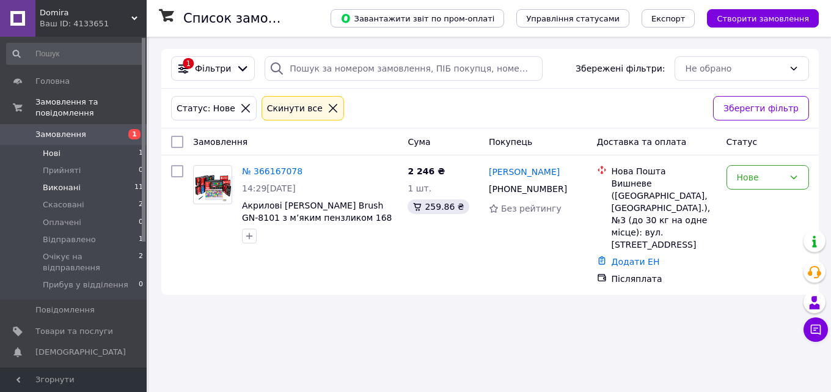
click at [94, 179] on li "Виконані 11" at bounding box center [75, 187] width 150 height 17
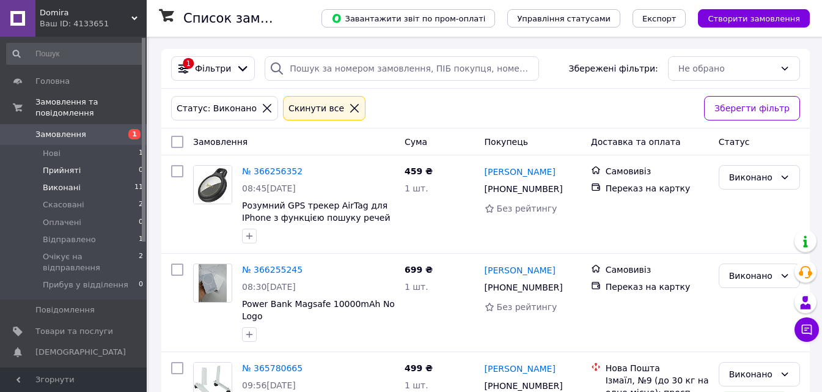
click at [86, 162] on li "Прийняті 0" at bounding box center [75, 170] width 150 height 17
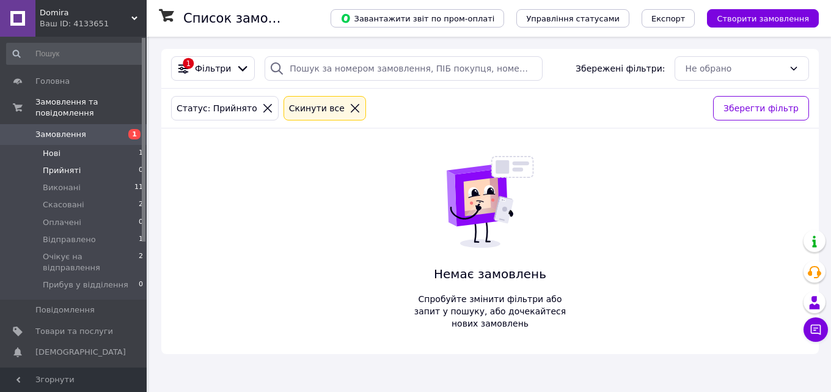
click at [82, 145] on li "Нові 1" at bounding box center [75, 153] width 150 height 17
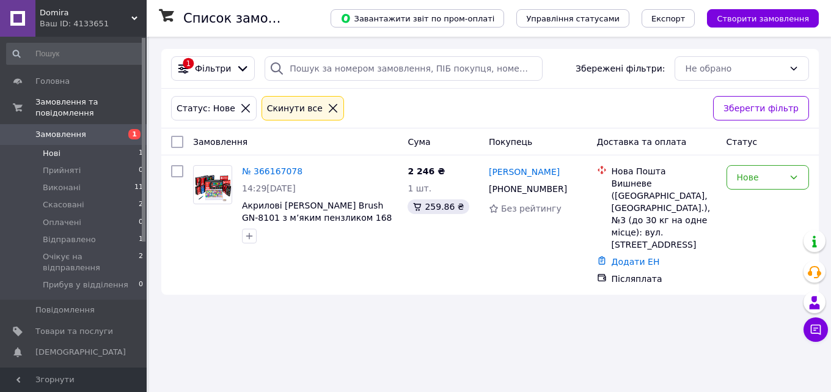
click at [82, 145] on li "Нові 1" at bounding box center [75, 153] width 150 height 17
click at [82, 196] on li "Скасовані 2" at bounding box center [75, 204] width 150 height 17
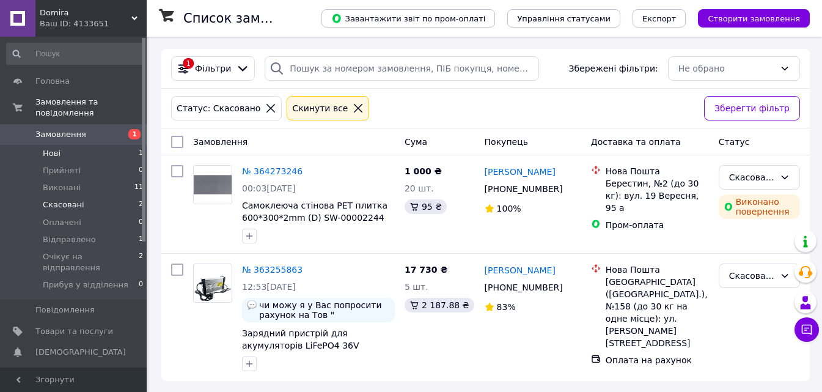
click at [92, 145] on li "Нові 1" at bounding box center [75, 153] width 150 height 17
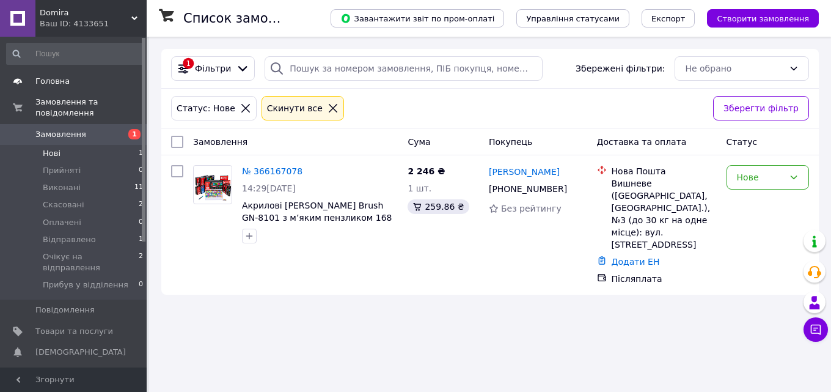
click at [87, 85] on span "Головна" at bounding box center [74, 81] width 78 height 11
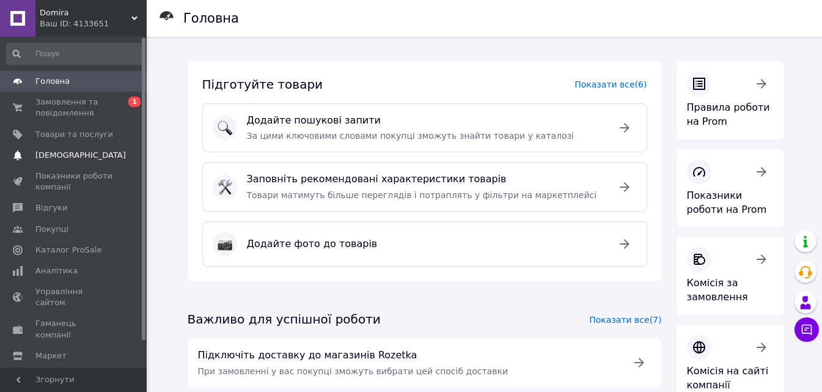
click at [84, 145] on link "Сповіщення 0 0" at bounding box center [75, 155] width 150 height 21
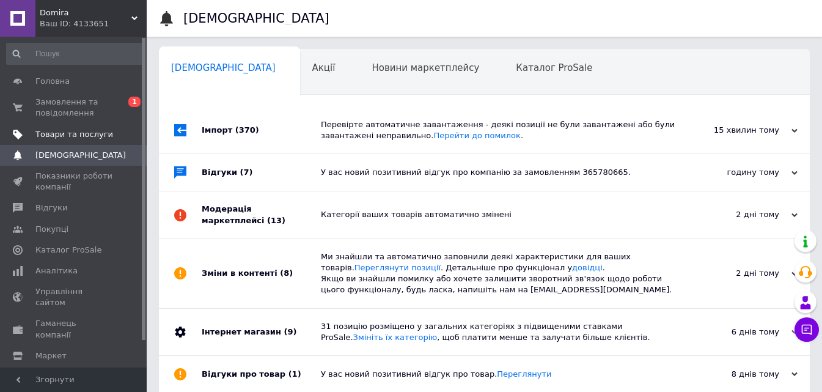
click at [89, 133] on span "Товари та послуги" at bounding box center [74, 134] width 78 height 11
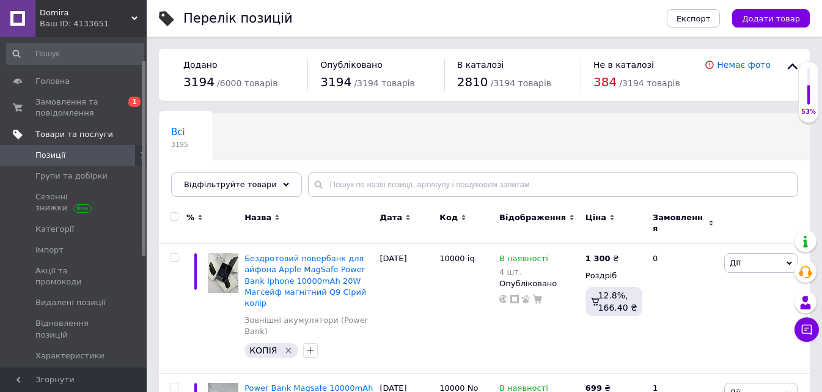
scroll to position [61, 0]
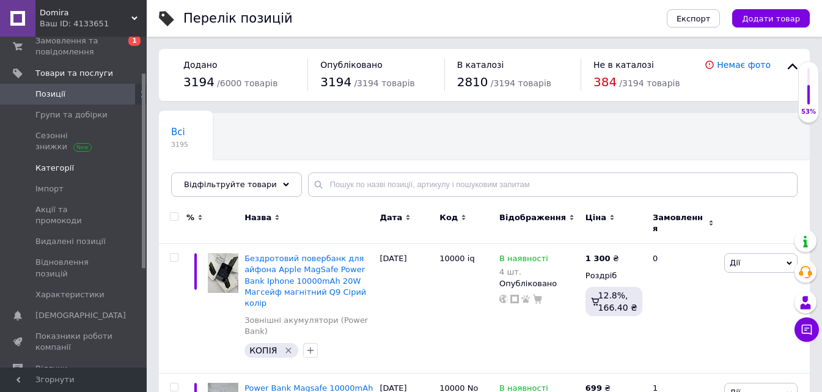
click at [78, 174] on link "Категорії" at bounding box center [75, 168] width 150 height 21
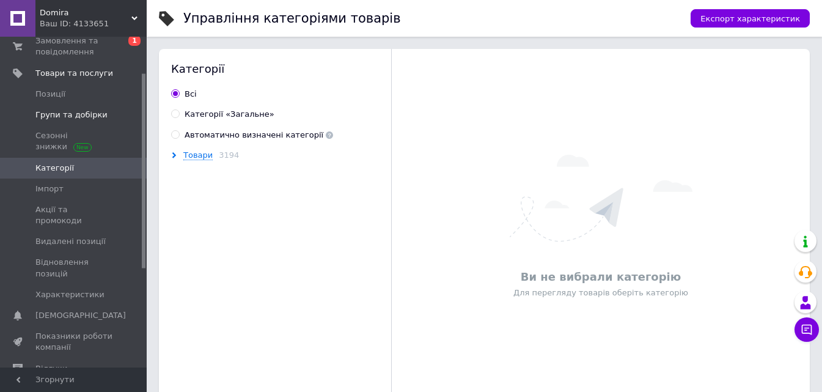
click at [93, 105] on link "Групи та добірки" at bounding box center [75, 115] width 150 height 21
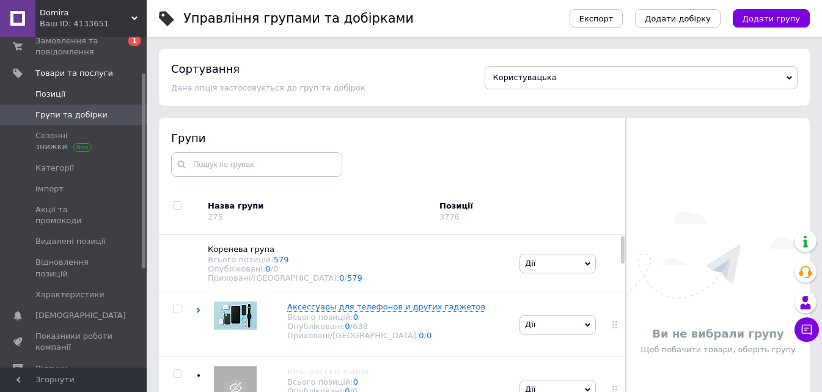
click at [95, 90] on span "Позиції" at bounding box center [74, 94] width 78 height 11
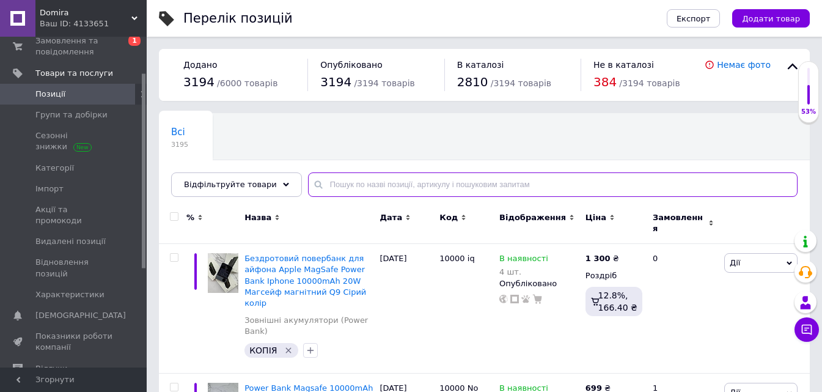
click at [337, 180] on input "text" at bounding box center [553, 184] width 490 height 24
paste input "MUST НВР18-3024 125Ah LiFePО4 MPPT"
type input "MUST НВР18-3024 125Ah LiFePО4 MPPT"
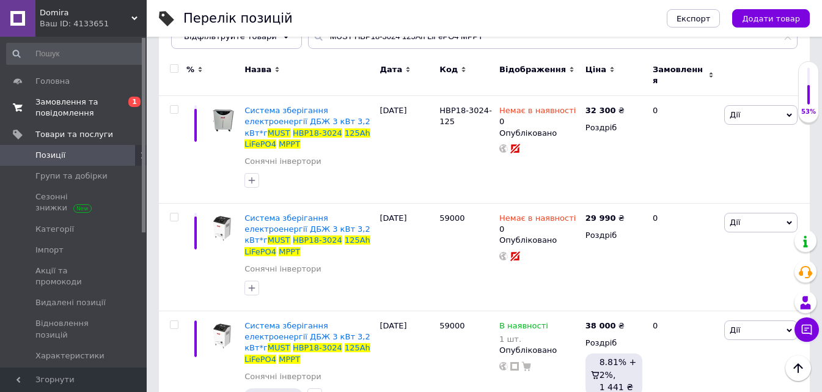
click at [103, 105] on span "Замовлення та повідомлення" at bounding box center [74, 108] width 78 height 22
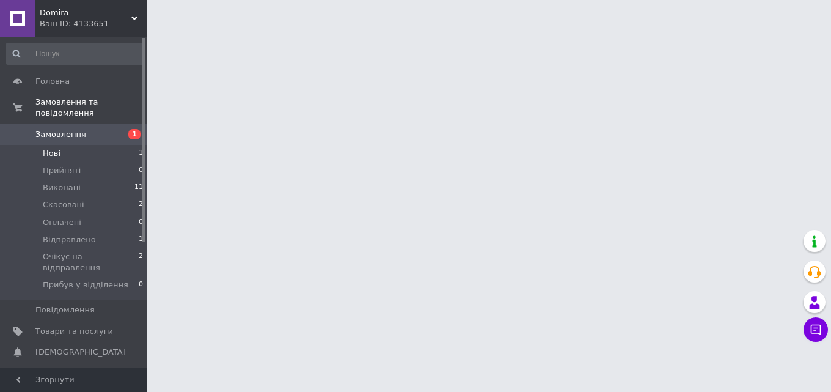
click at [104, 145] on li "Нові 1" at bounding box center [75, 153] width 150 height 17
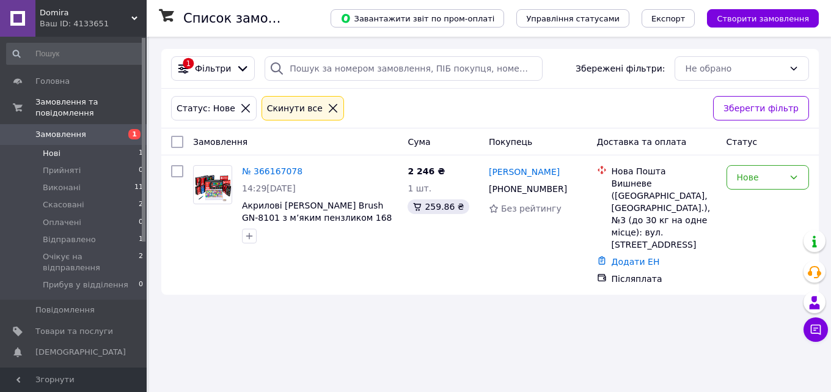
click at [88, 145] on li "Нові 1" at bounding box center [75, 153] width 150 height 17
click at [106, 179] on li "Виконані 11" at bounding box center [75, 187] width 150 height 17
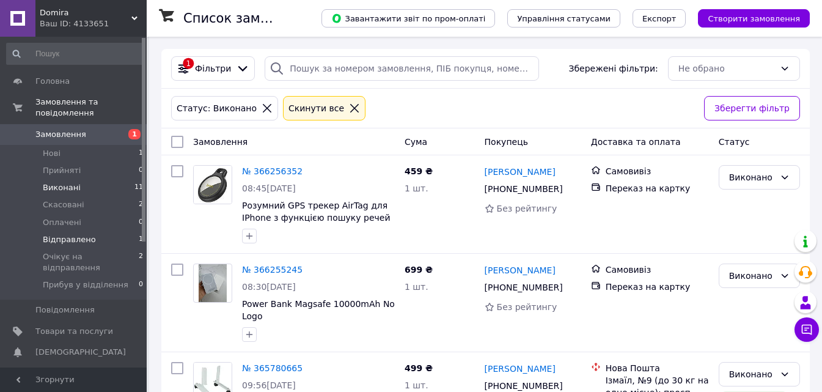
click at [103, 231] on li "Відправлено 1" at bounding box center [75, 239] width 150 height 17
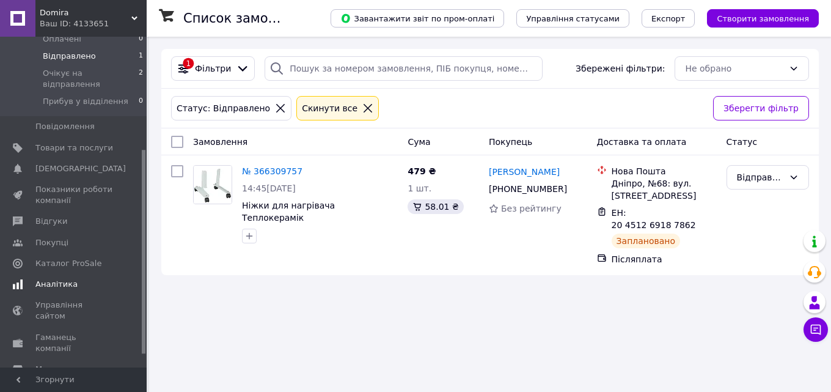
click at [62, 274] on link "Аналітика" at bounding box center [75, 284] width 150 height 21
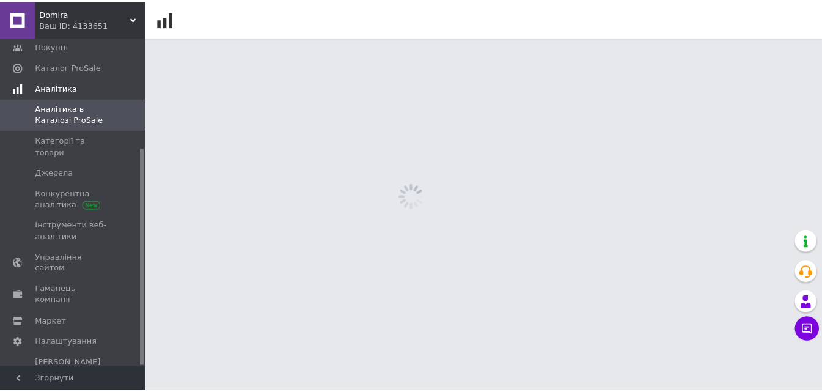
scroll to position [167, 0]
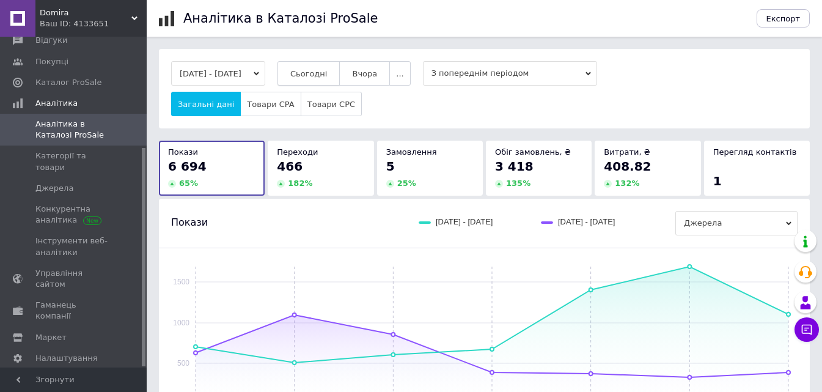
click at [328, 76] on span "Сьогодні" at bounding box center [308, 73] width 37 height 9
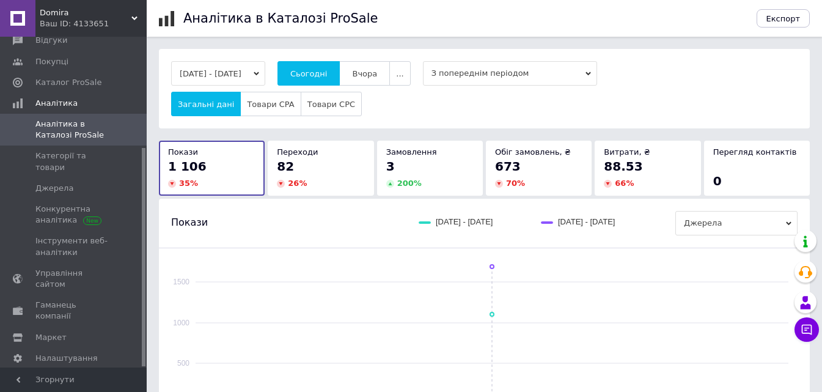
click at [334, 157] on div "Переходи" at bounding box center [320, 152] width 87 height 11
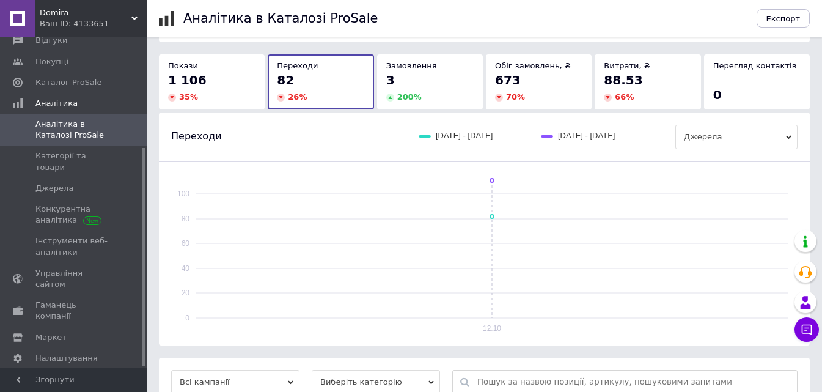
scroll to position [221, 0]
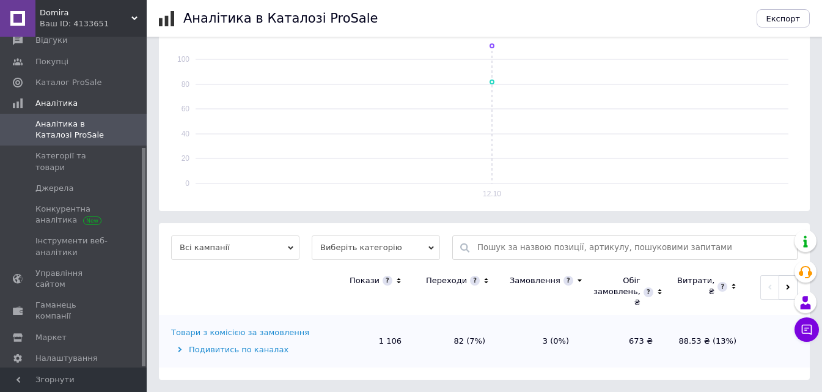
click at [376, 243] on span "Виберіть категорію" at bounding box center [376, 247] width 128 height 24
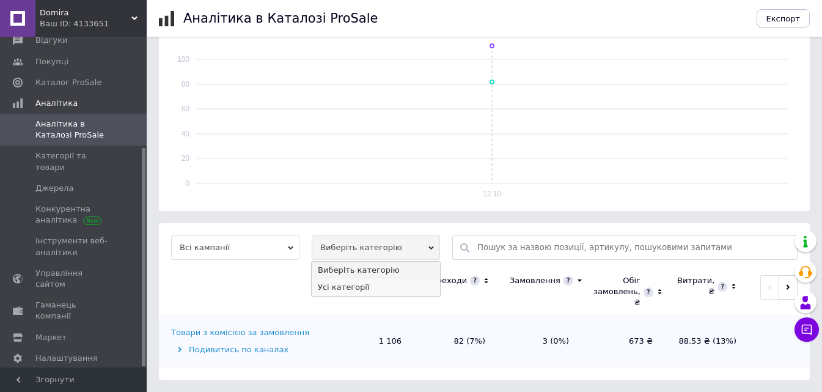
click at [361, 282] on li "Усі категорії" at bounding box center [376, 287] width 128 height 17
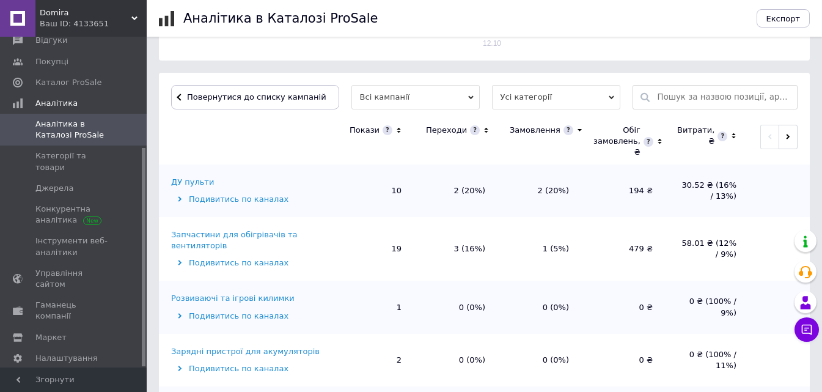
scroll to position [398, 0]
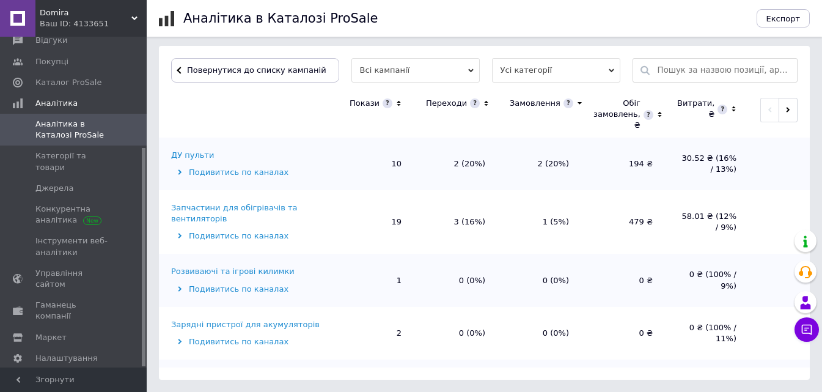
click at [484, 102] on icon at bounding box center [486, 104] width 4 height 6
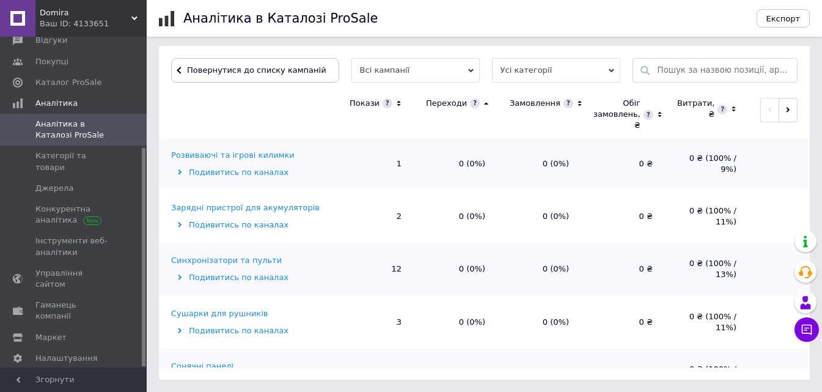
click at [482, 102] on icon at bounding box center [486, 103] width 8 height 10
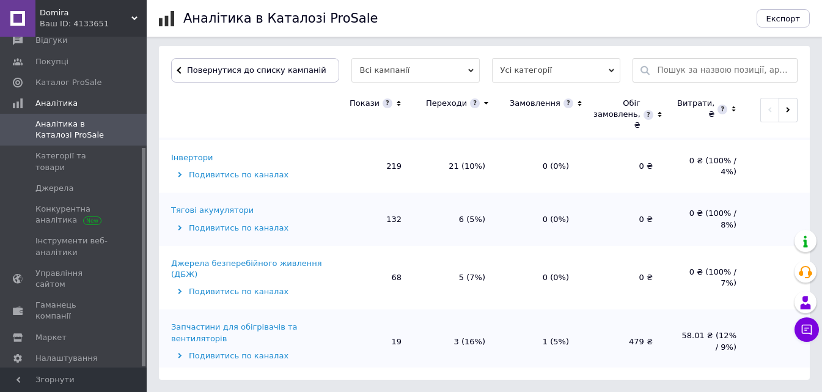
scroll to position [122, 0]
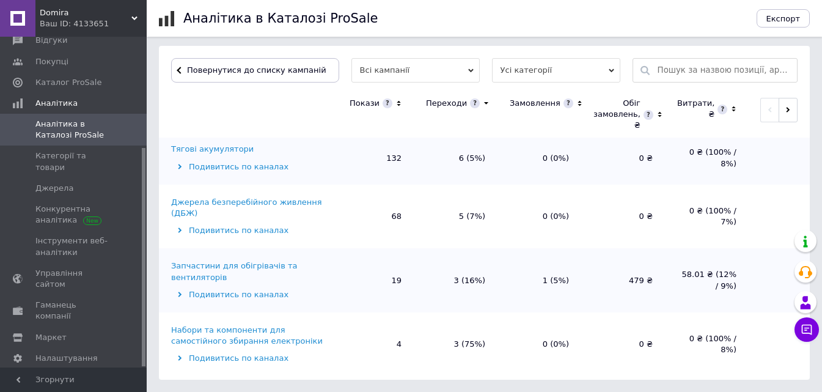
click at [252, 185] on td "Джерела безперебійного живлення (ДБЖ) Подивитись по каналах" at bounding box center [244, 217] width 171 height 64
click at [251, 197] on div "Джерела безперебійного живлення (ДБЖ)" at bounding box center [249, 208] width 156 height 22
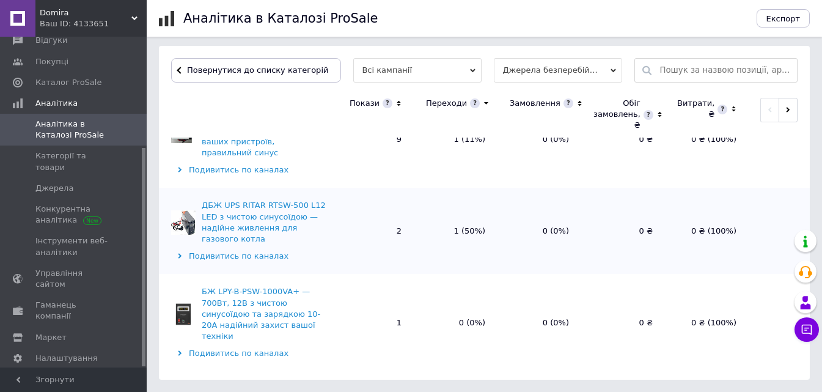
scroll to position [306, 0]
click at [269, 77] on button "Повернутися до списку категорій" at bounding box center [256, 70] width 170 height 24
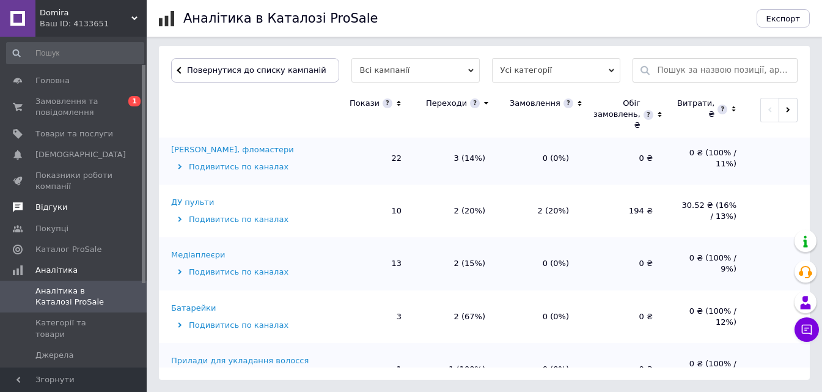
scroll to position [0, 0]
click at [68, 100] on span "Замовлення та повідомлення" at bounding box center [74, 108] width 78 height 22
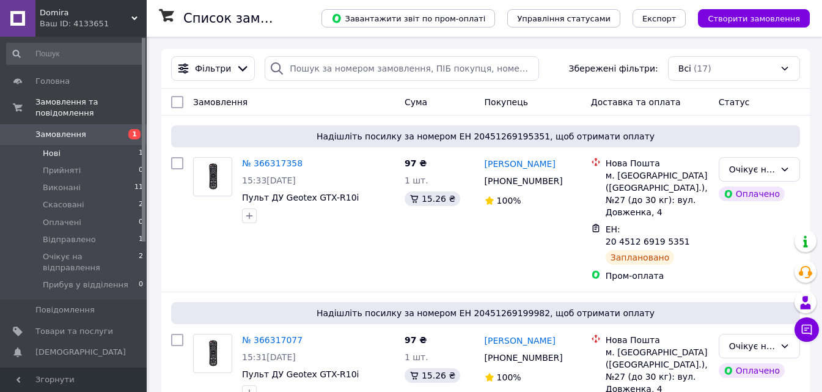
click at [94, 145] on li "Нові 1" at bounding box center [75, 153] width 150 height 17
click at [52, 78] on span "Головна" at bounding box center [52, 81] width 34 height 11
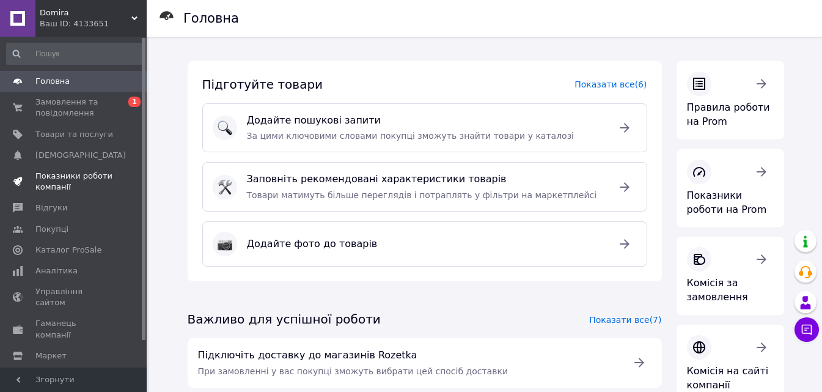
click at [82, 188] on span "Показники роботи компанії" at bounding box center [74, 182] width 78 height 22
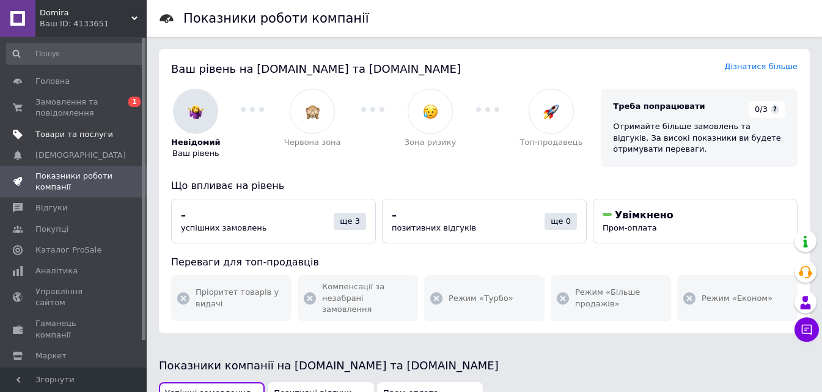
click at [101, 124] on link "Товари та послуги" at bounding box center [75, 134] width 150 height 21
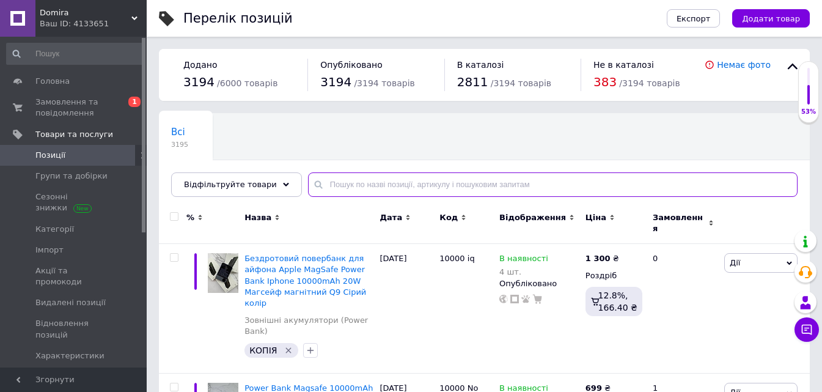
click at [380, 183] on input "text" at bounding box center [553, 184] width 490 height 24
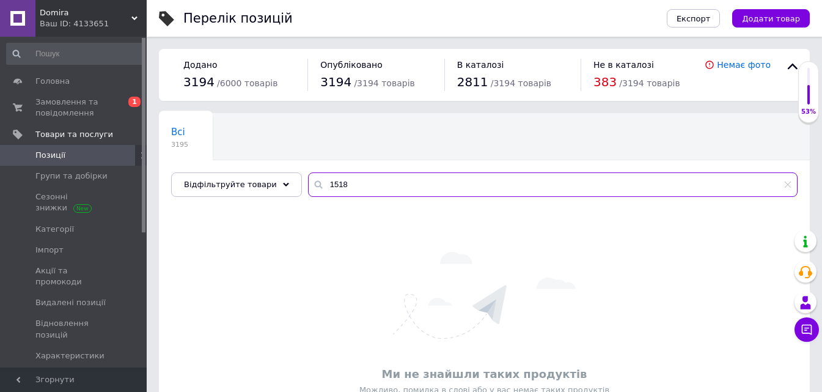
drag, startPoint x: 347, startPoint y: 182, endPoint x: 295, endPoint y: 182, distance: 51.3
click at [308, 182] on input "1518" at bounding box center [553, 184] width 490 height 24
type input "3024"
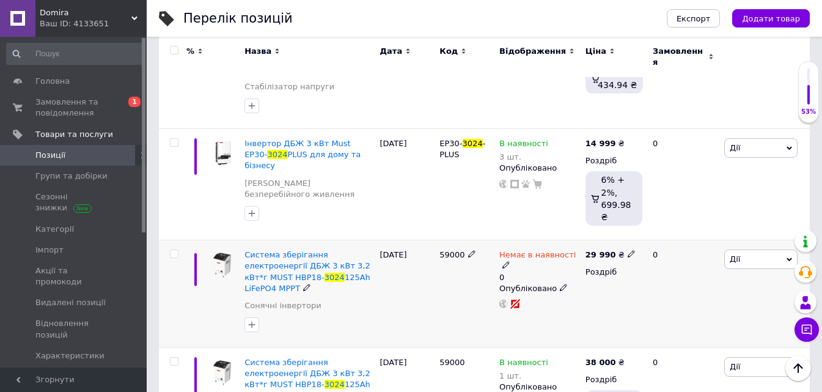
scroll to position [354, 0]
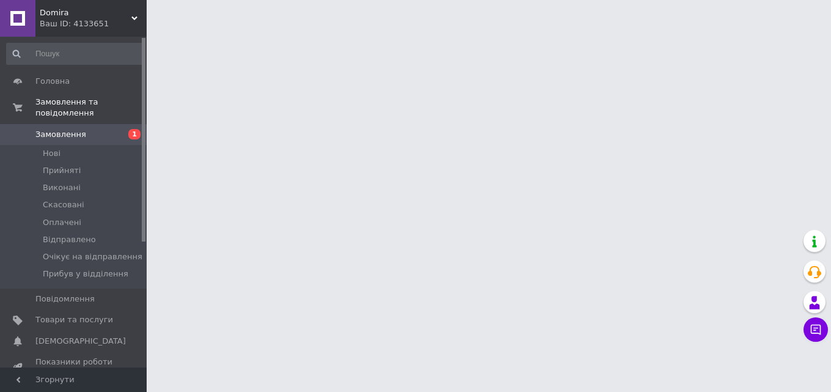
click at [54, 29] on div "Ваш ID: 4133651" at bounding box center [93, 23] width 107 height 11
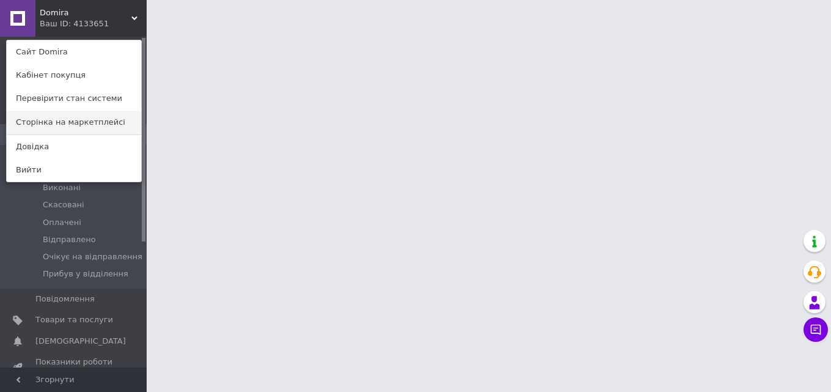
click at [62, 117] on link "Сторінка на маркетплейсі" at bounding box center [74, 122] width 134 height 23
